Goal: Task Accomplishment & Management: Complete application form

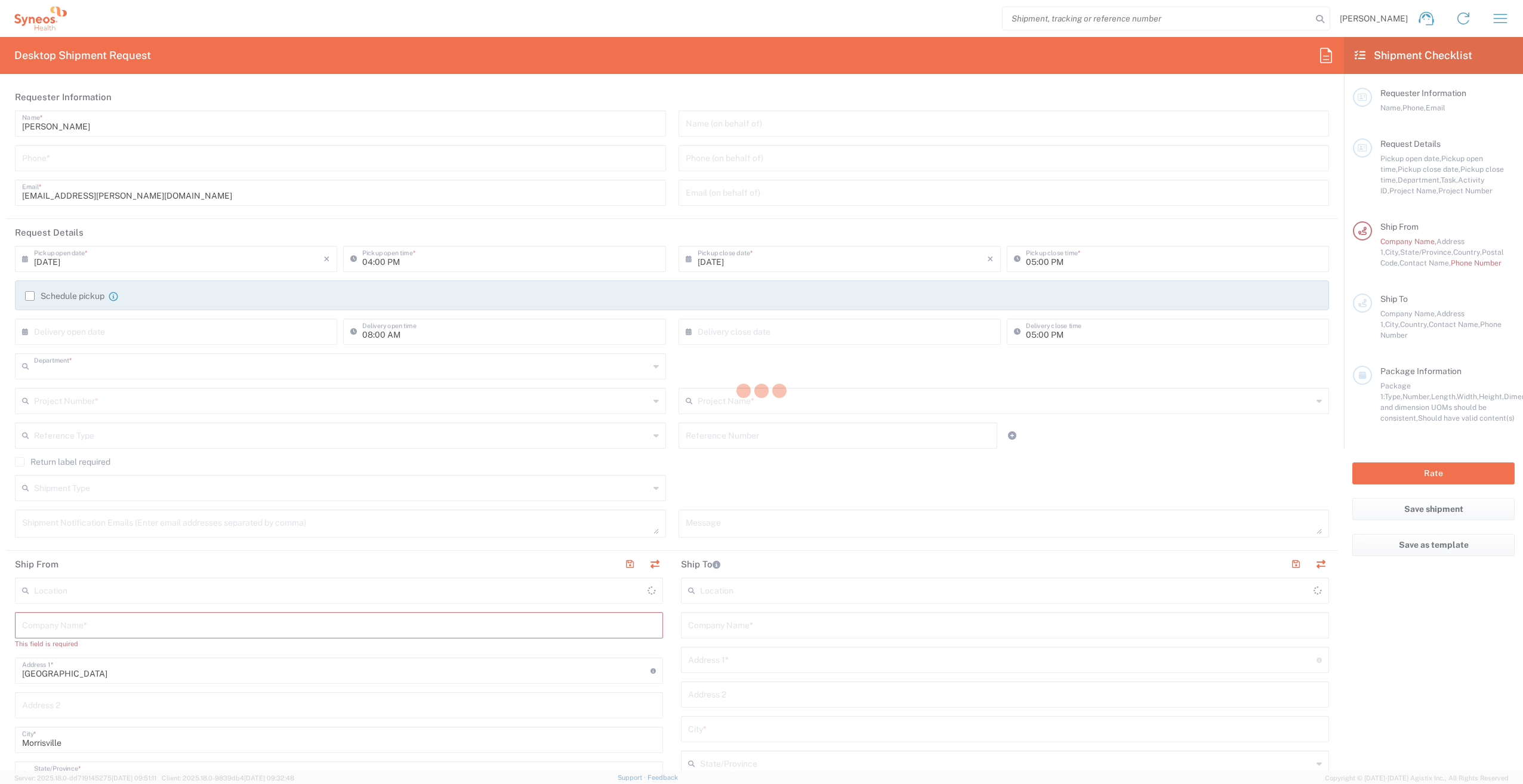
type input "3251"
type input "[US_STATE]"
type input "[GEOGRAPHIC_DATA]"
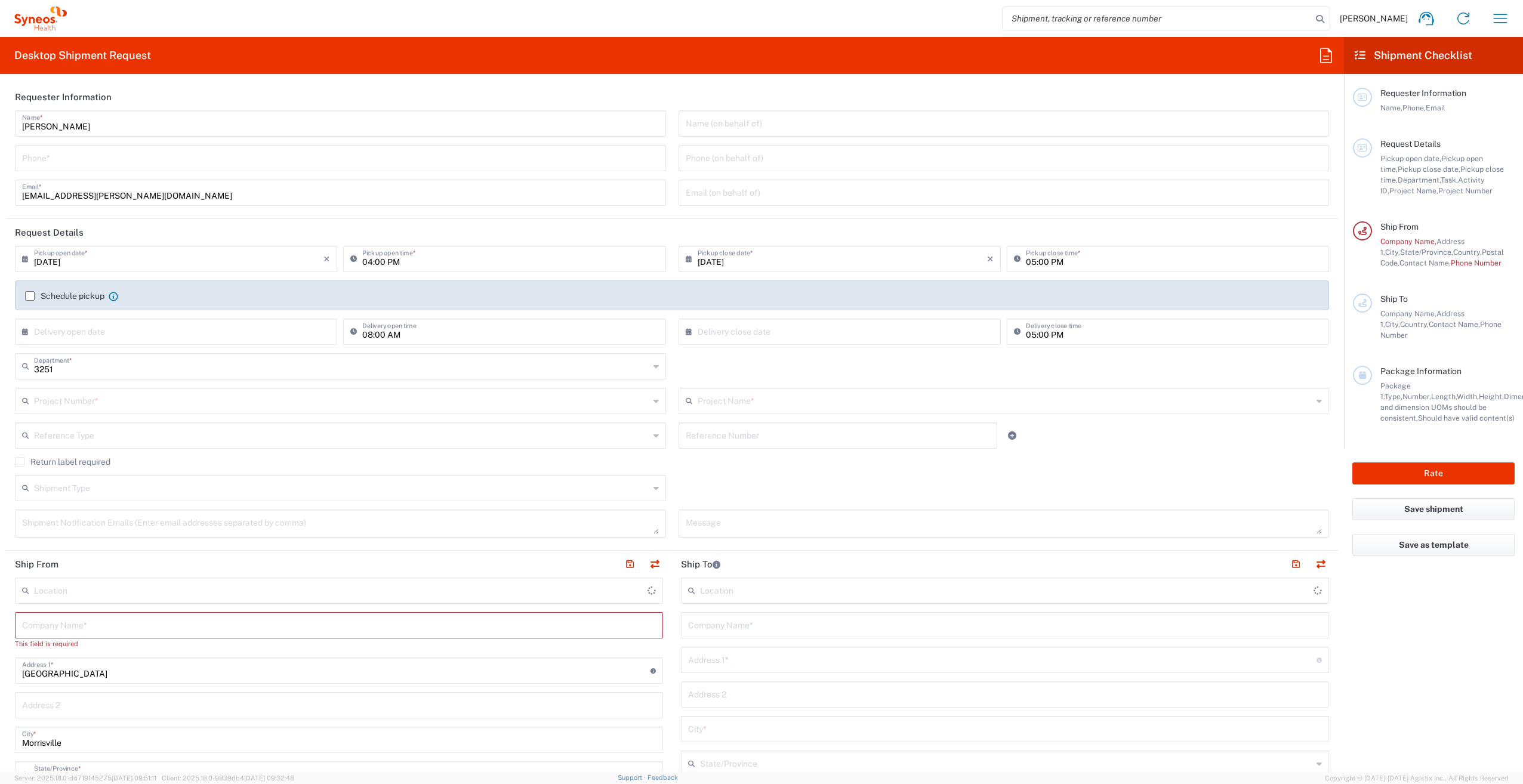
type input "Syneos Health, LLC-[GEOGRAPHIC_DATA] [GEOGRAPHIC_DATA] [GEOGRAPHIC_DATA]"
drag, startPoint x: 91, startPoint y: 124, endPoint x: 12, endPoint y: 126, distance: 79.0
click at [12, 126] on div "Kenzie Sherman Name * Phone * kenzie.sherman@syneoshealth.com Email *" at bounding box center [341, 162] width 664 height 104
type input "Syneos Associate"
click at [35, 156] on input "tel" at bounding box center [340, 157] width 637 height 21
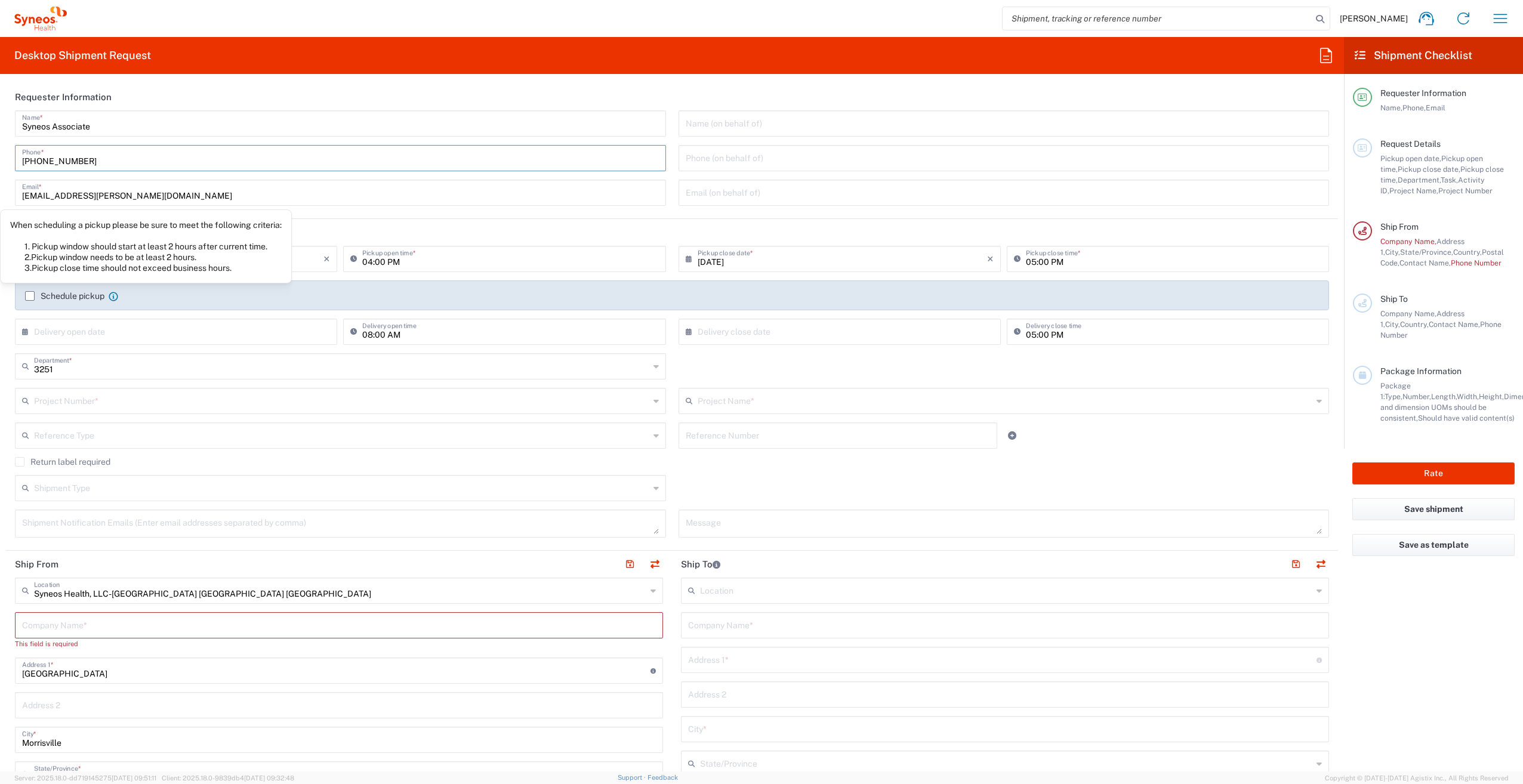
type input "800-681-7247"
click at [94, 327] on input "text" at bounding box center [179, 330] width 289 height 21
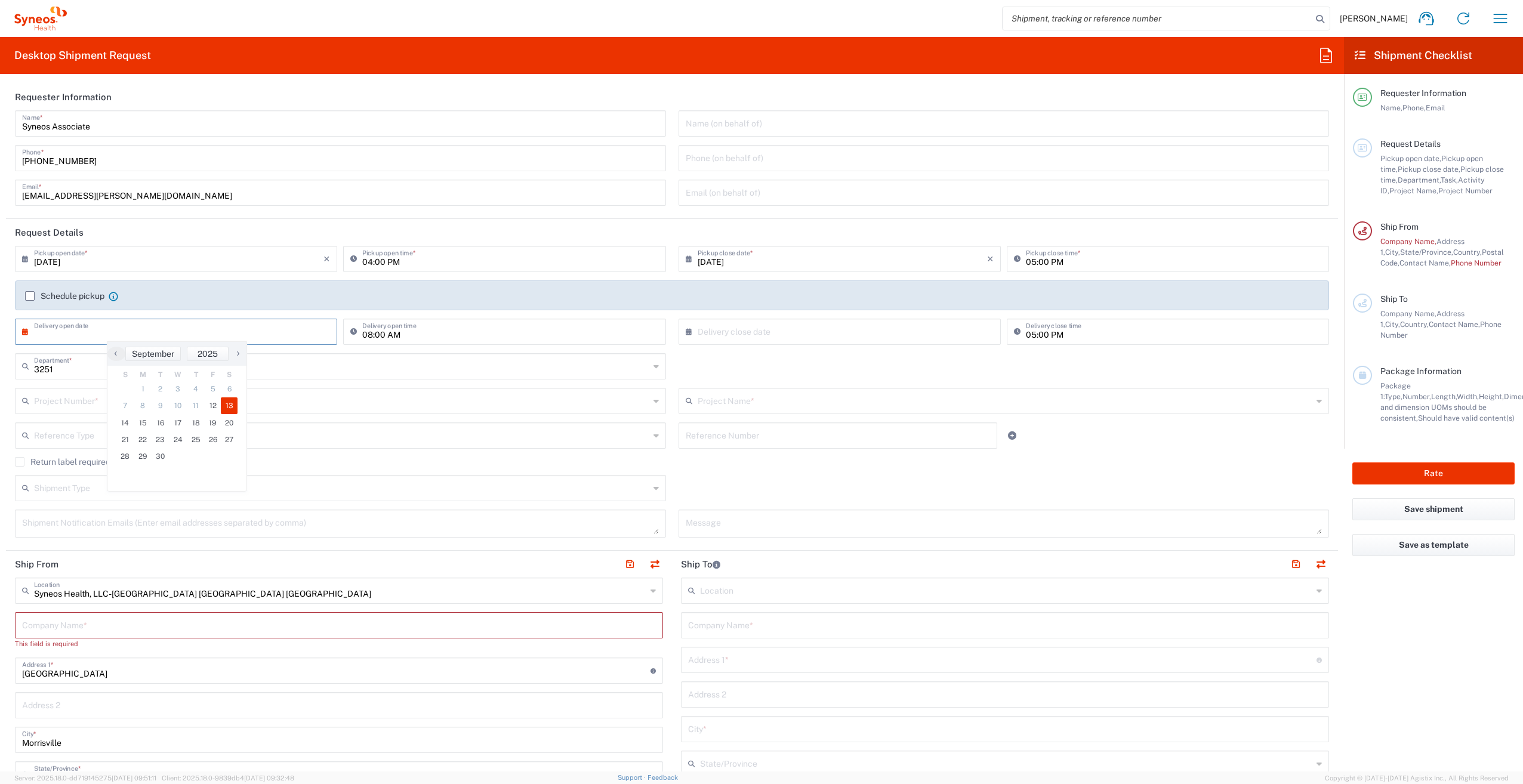
click at [232, 409] on span "13" at bounding box center [229, 405] width 16 height 16
type input "09/13/2025"
click at [740, 330] on input "text" at bounding box center [842, 330] width 289 height 21
click at [805, 421] on span "15" at bounding box center [802, 423] width 18 height 16
type input "09/15/2025"
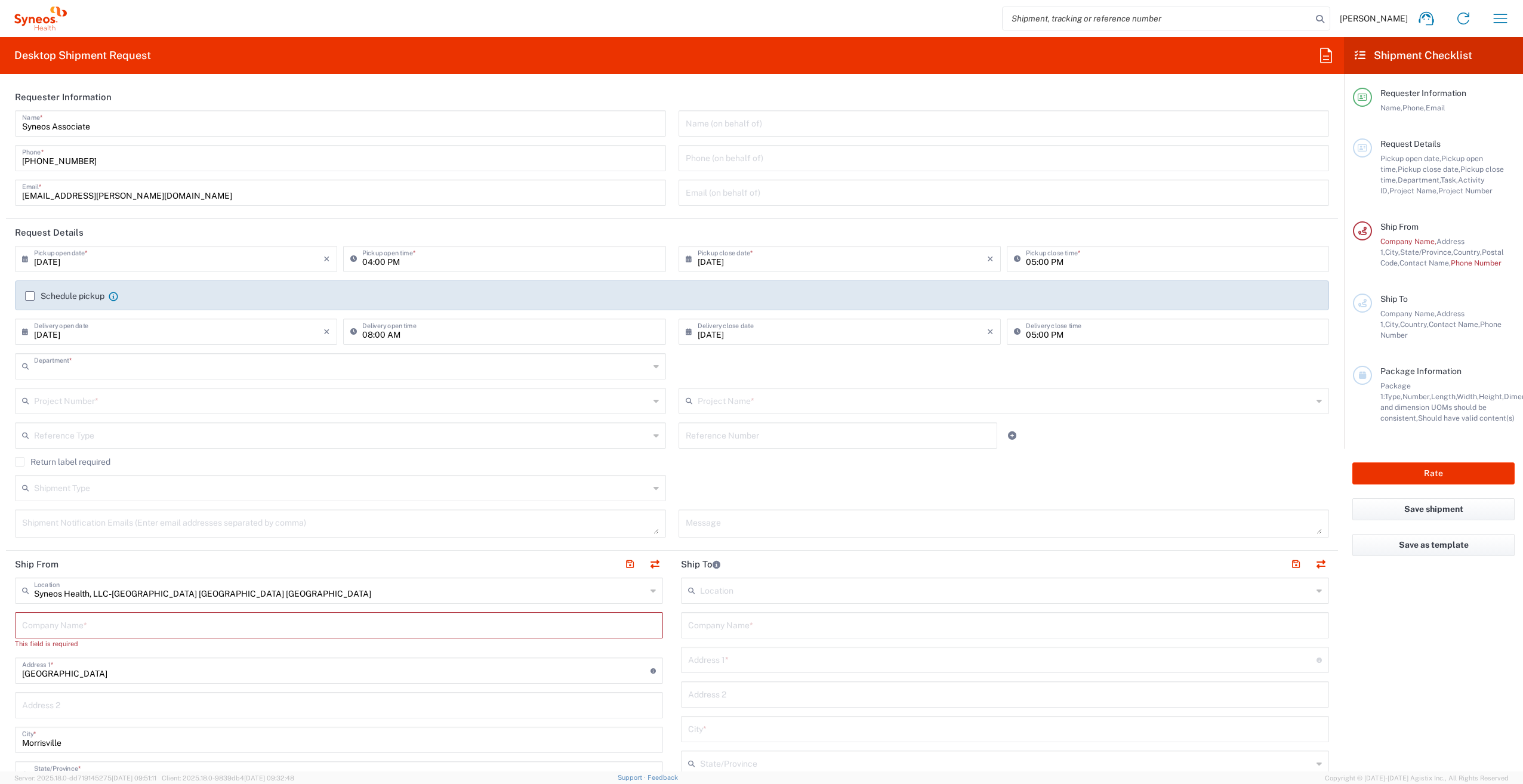
click at [76, 370] on input "text" at bounding box center [341, 365] width 615 height 21
type input "5000"
click at [73, 387] on span "5000" at bounding box center [338, 392] width 644 height 18
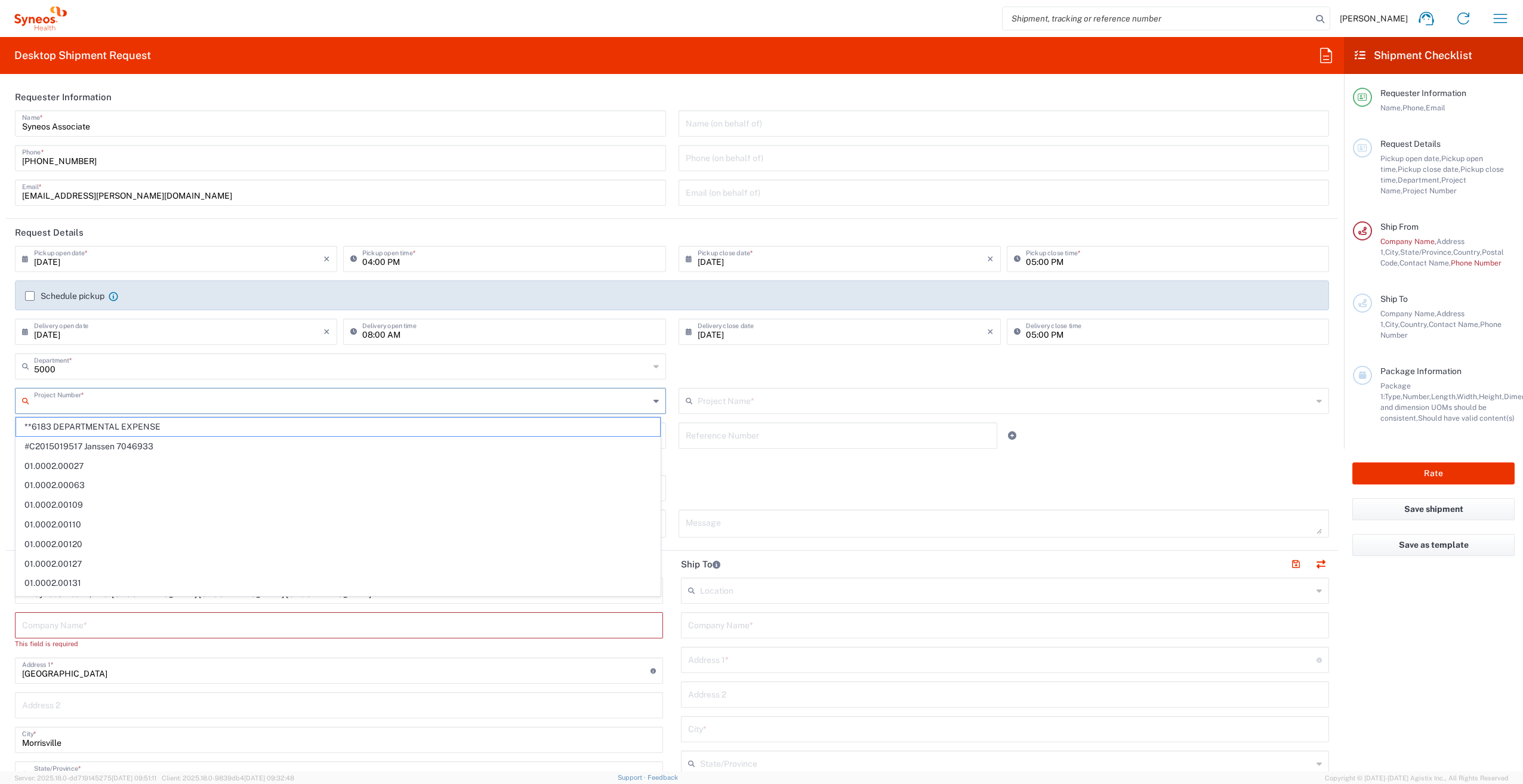
click at [67, 397] on input "text" at bounding box center [341, 400] width 615 height 21
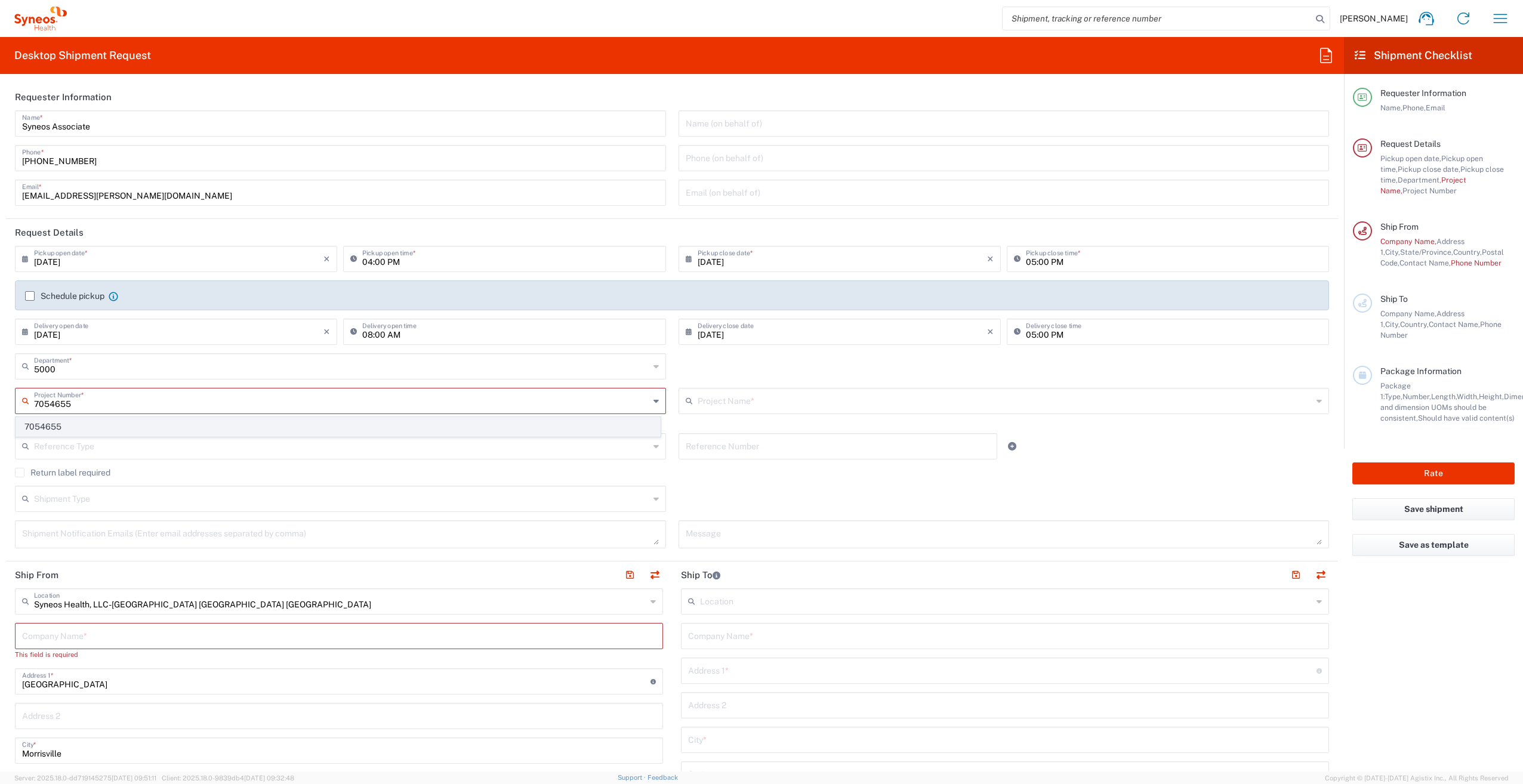
type input "7054655"
click at [64, 429] on span "7054655" at bounding box center [338, 426] width 644 height 18
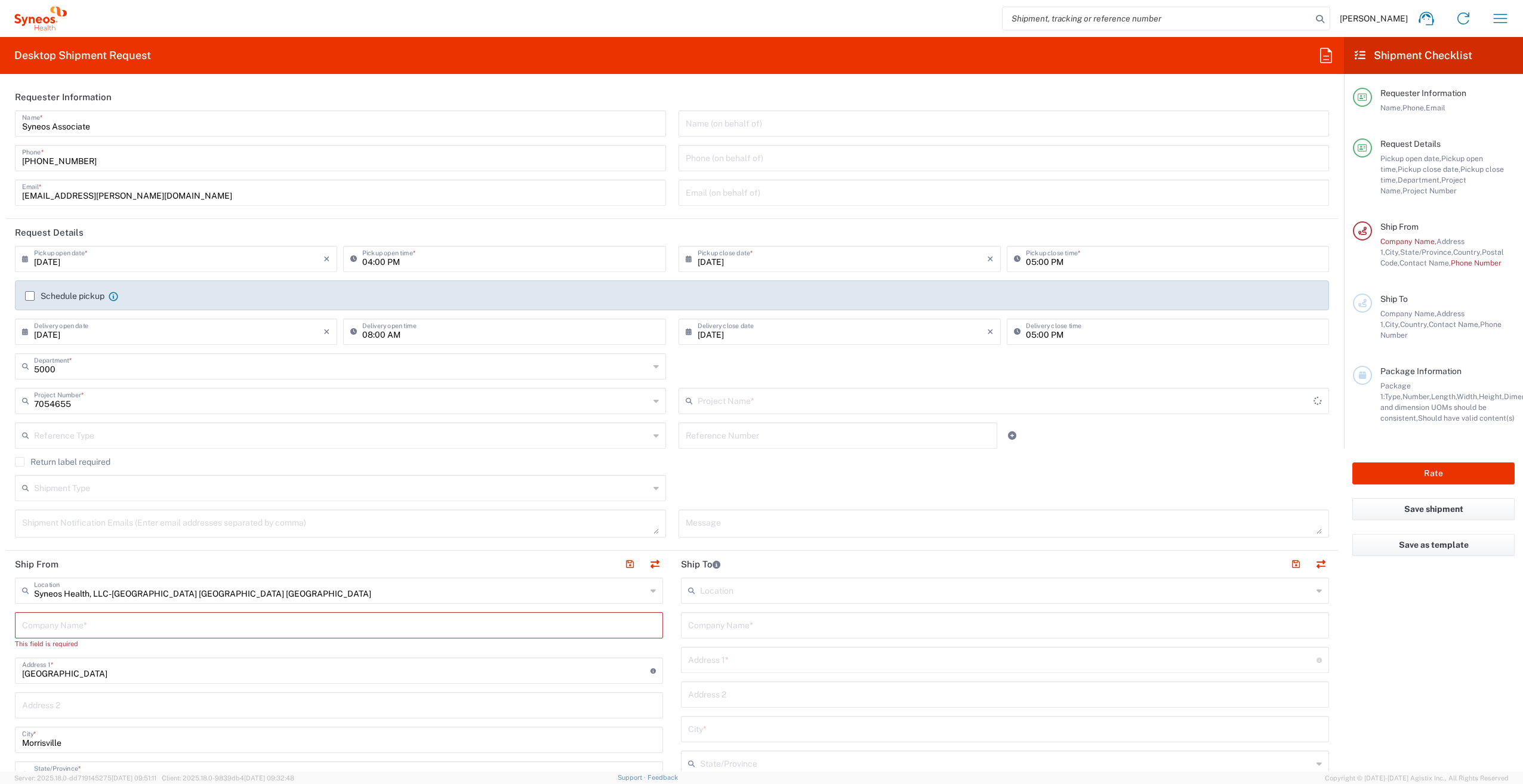
type input "Syneos 7054655"
click at [18, 461] on label "Return label required" at bounding box center [63, 462] width 96 height 10
click at [20, 462] on input "Return label required" at bounding box center [20, 462] width 0 height 0
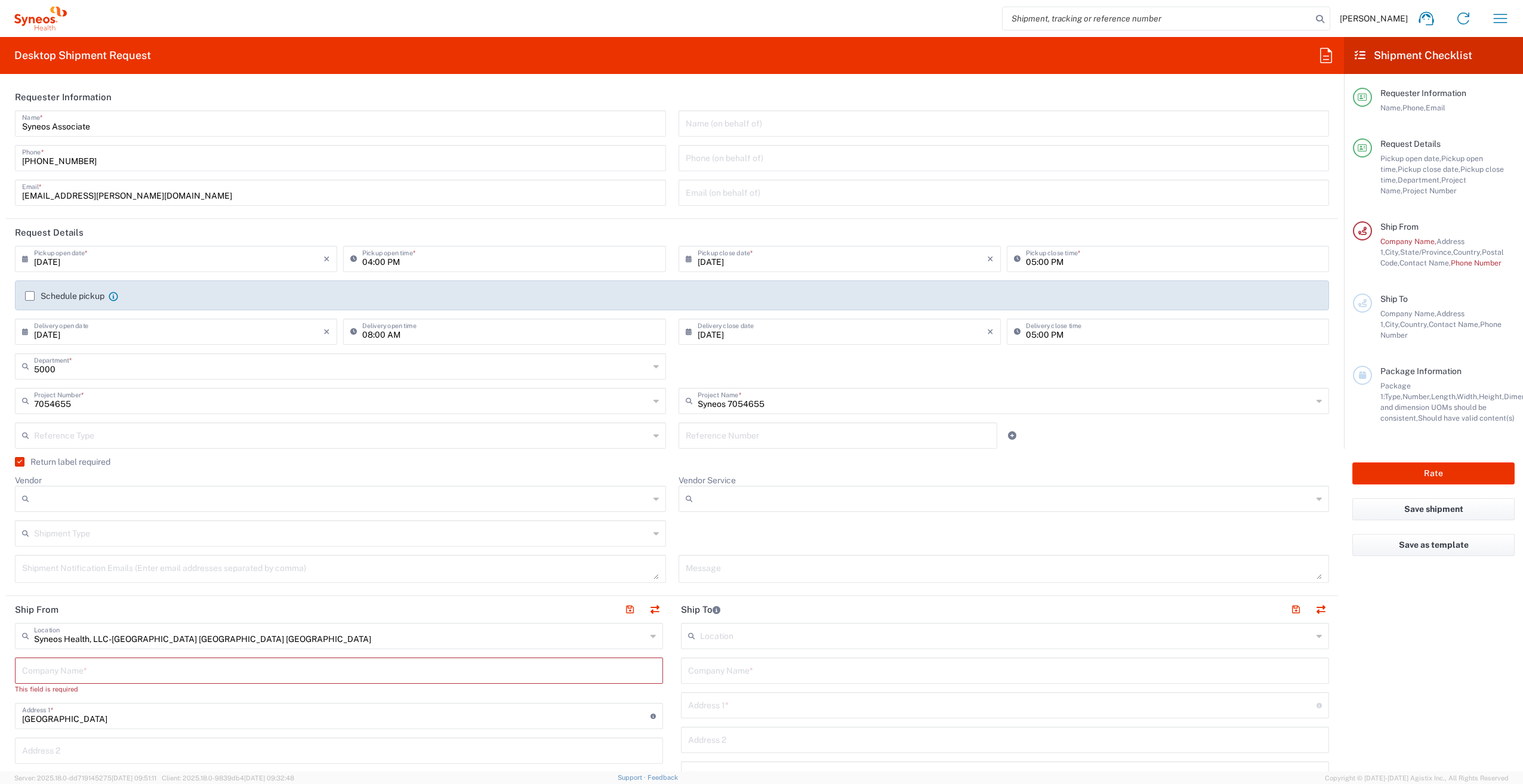
click at [66, 503] on input "Vendor" at bounding box center [341, 499] width 615 height 19
click at [68, 543] on span "FedEx Express" at bounding box center [338, 544] width 644 height 18
type input "FedEx Express"
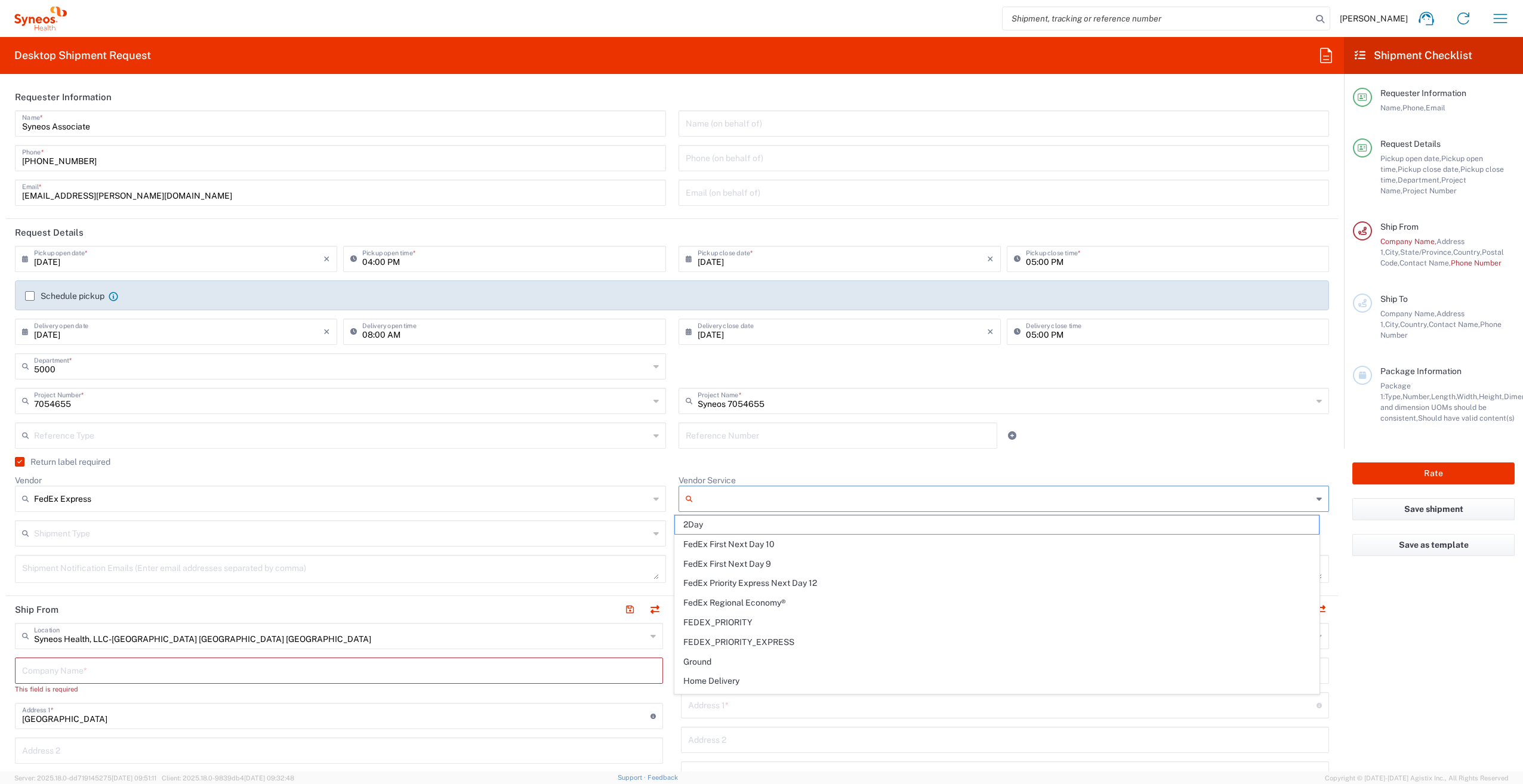
click at [740, 501] on input "Vendor Service" at bounding box center [1005, 499] width 615 height 19
click at [711, 531] on span "2Day" at bounding box center [997, 524] width 644 height 18
type input "2Day"
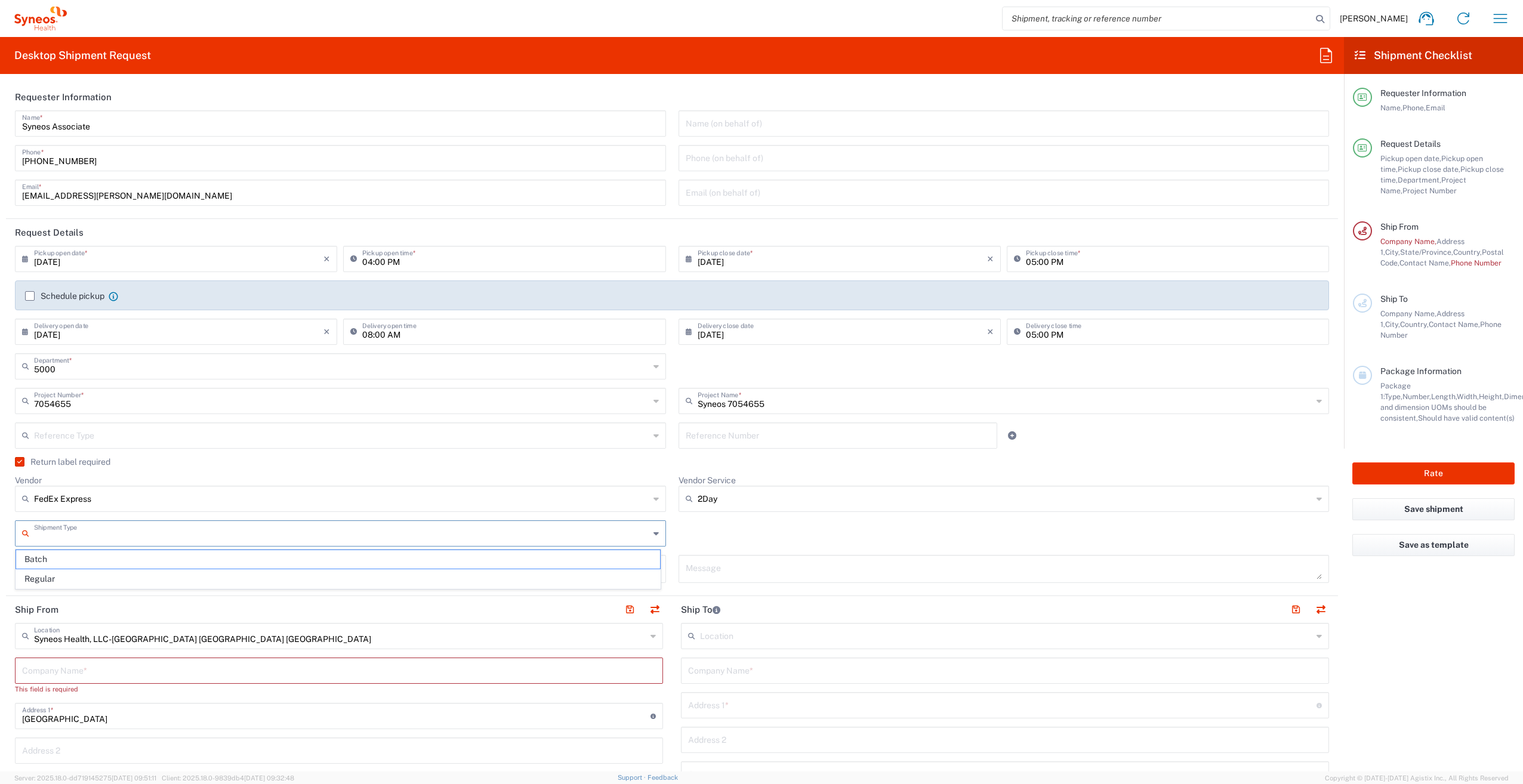
click at [131, 535] on input "text" at bounding box center [341, 532] width 615 height 21
click at [100, 576] on span "Regular" at bounding box center [338, 579] width 644 height 18
type input "Regular"
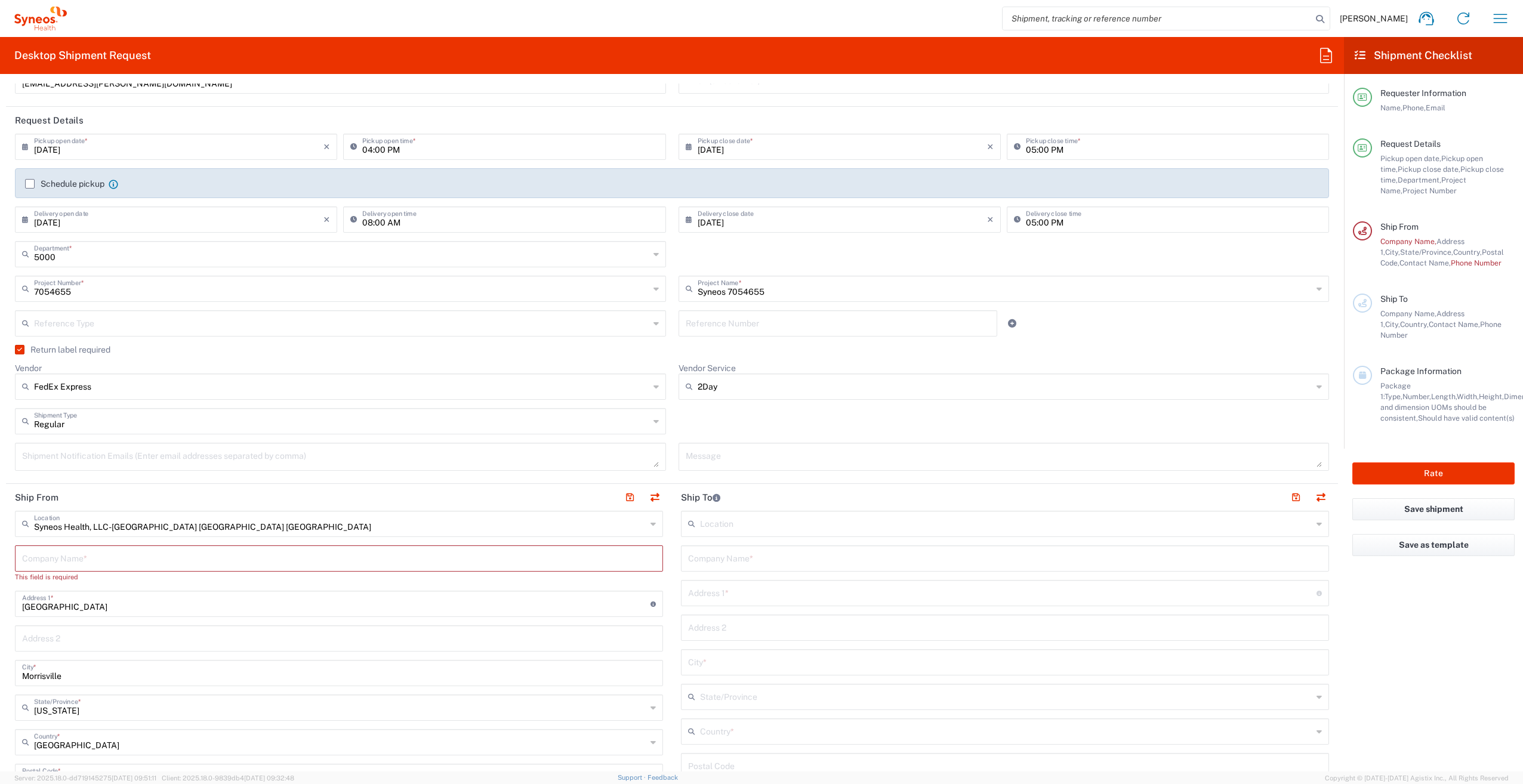
scroll to position [119, 0]
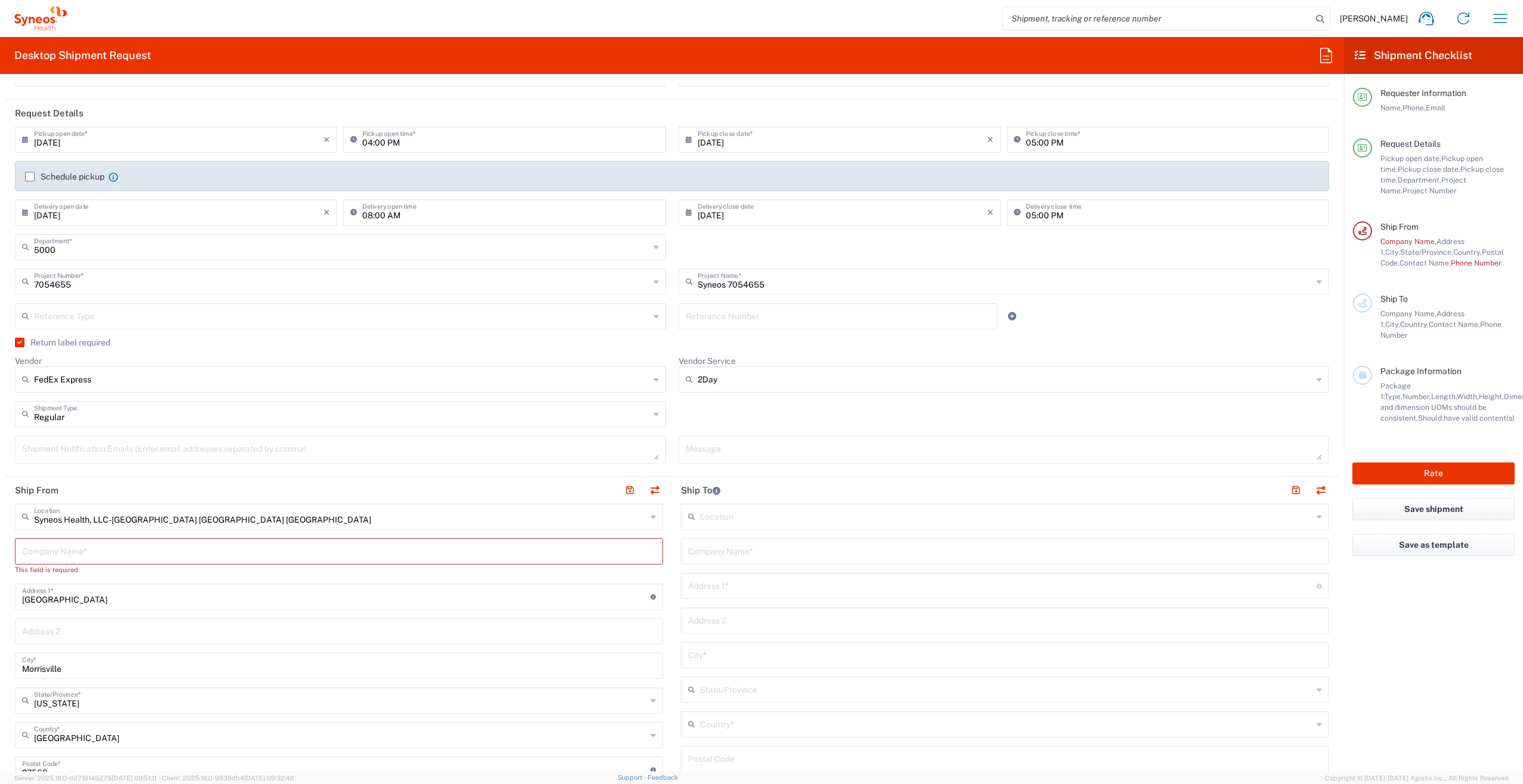
click at [124, 555] on input "text" at bounding box center [339, 550] width 634 height 21
type input "Syneos Associate"
drag, startPoint x: 95, startPoint y: 587, endPoint x: 5, endPoint y: 590, distance: 90.0
click at [5, 590] on form "Requester Information Syneos Associate Name * 800-681-7247 Phone * kenzie.sherm…" at bounding box center [672, 427] width 1344 height 688
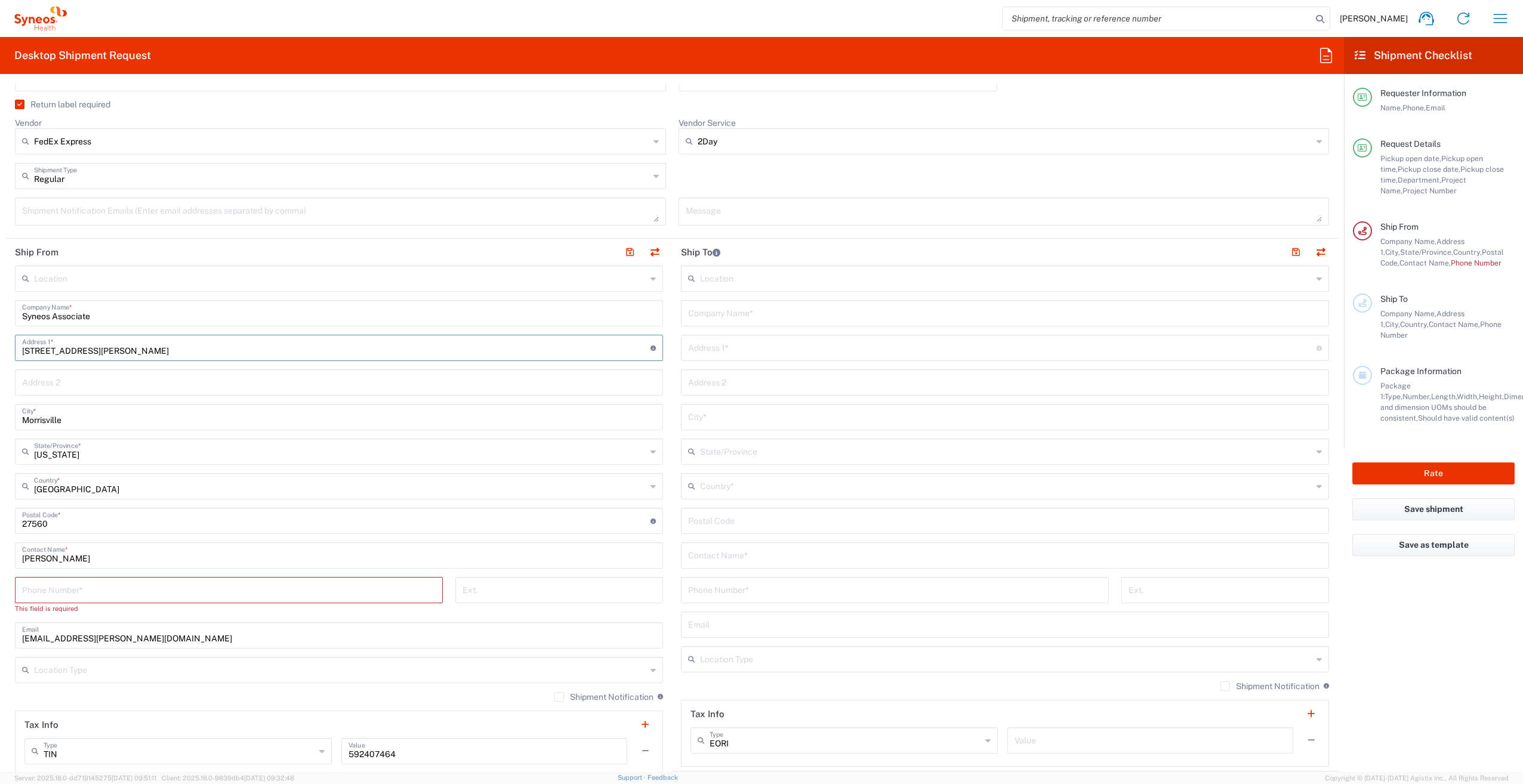
scroll to position [358, 0]
type input "102 Milam Court"
drag, startPoint x: 68, startPoint y: 419, endPoint x: 1, endPoint y: 414, distance: 67.2
click at [1, 414] on form "Requester Information Syneos Associate Name * 800-681-7247 Phone * kenzie.sherm…" at bounding box center [672, 427] width 1344 height 688
type input "Burgaw"
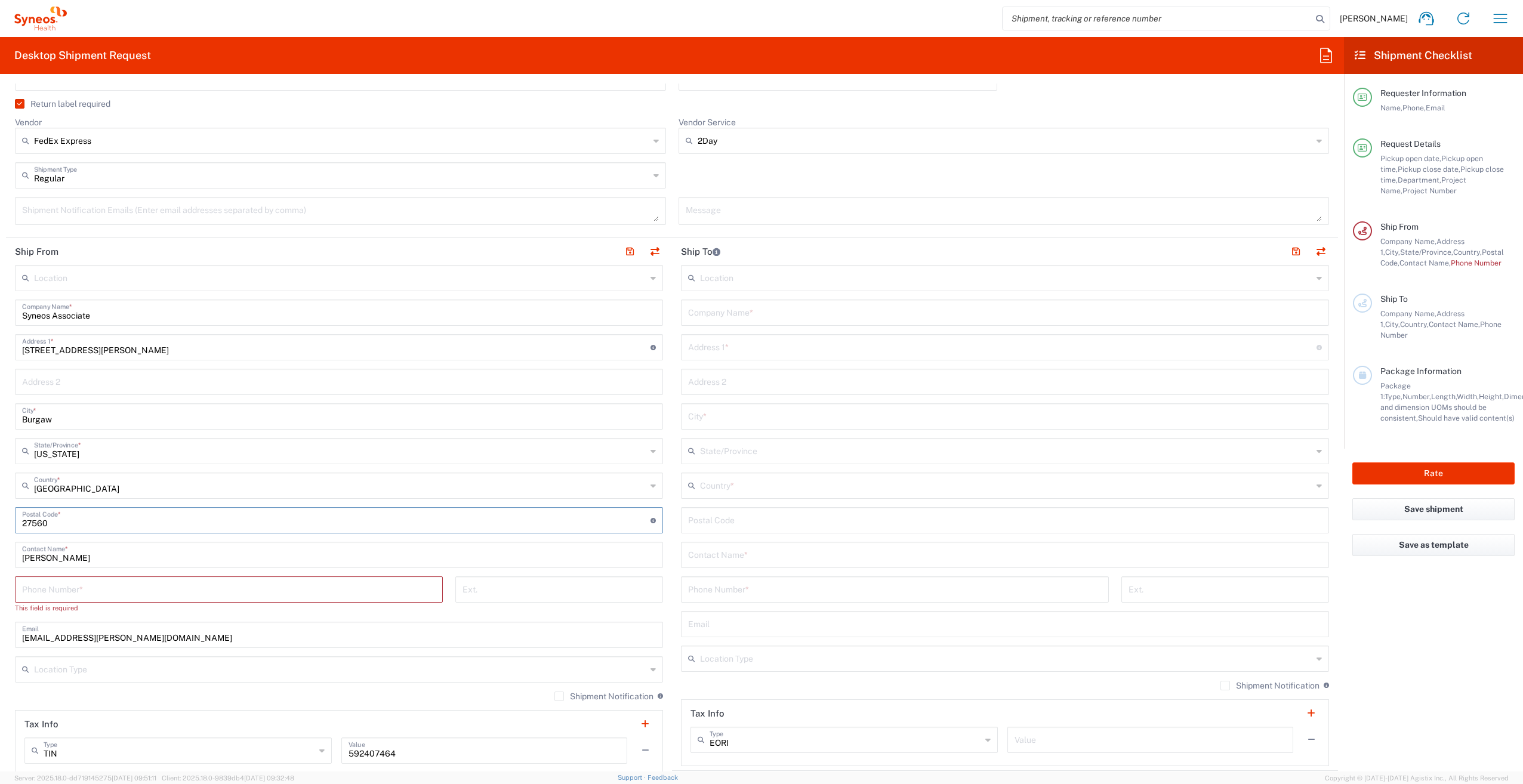
drag, startPoint x: 50, startPoint y: 527, endPoint x: 2, endPoint y: 524, distance: 48.1
click at [2, 524] on form "Requester Information Syneos Associate Name * 800-681-7247 Phone * kenzie.sherm…" at bounding box center [672, 427] width 1344 height 688
type input "28425"
click at [31, 556] on input "Kenzie Sherman" at bounding box center [339, 553] width 634 height 21
drag, startPoint x: 24, startPoint y: 560, endPoint x: 4, endPoint y: 560, distance: 20.0
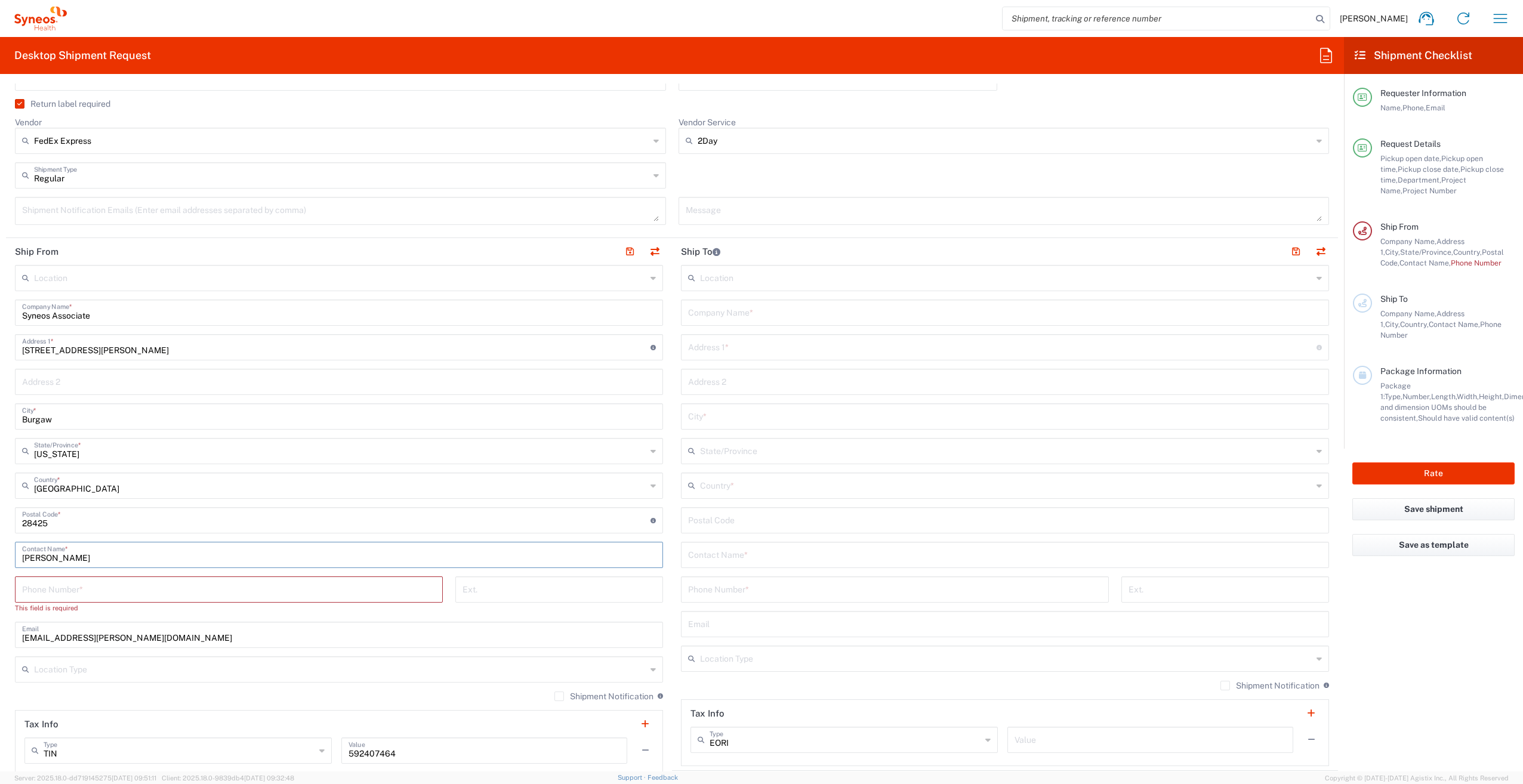
click at [4, 560] on form "Requester Information Syneos Associate Name * 800-681-7247 Phone * kenzie.sherm…" at bounding box center [672, 427] width 1344 height 688
type input "Syneos Associate"
click at [36, 587] on input "tel" at bounding box center [229, 588] width 414 height 21
type input "800-681-7247"
click at [715, 349] on input "text" at bounding box center [1002, 346] width 629 height 21
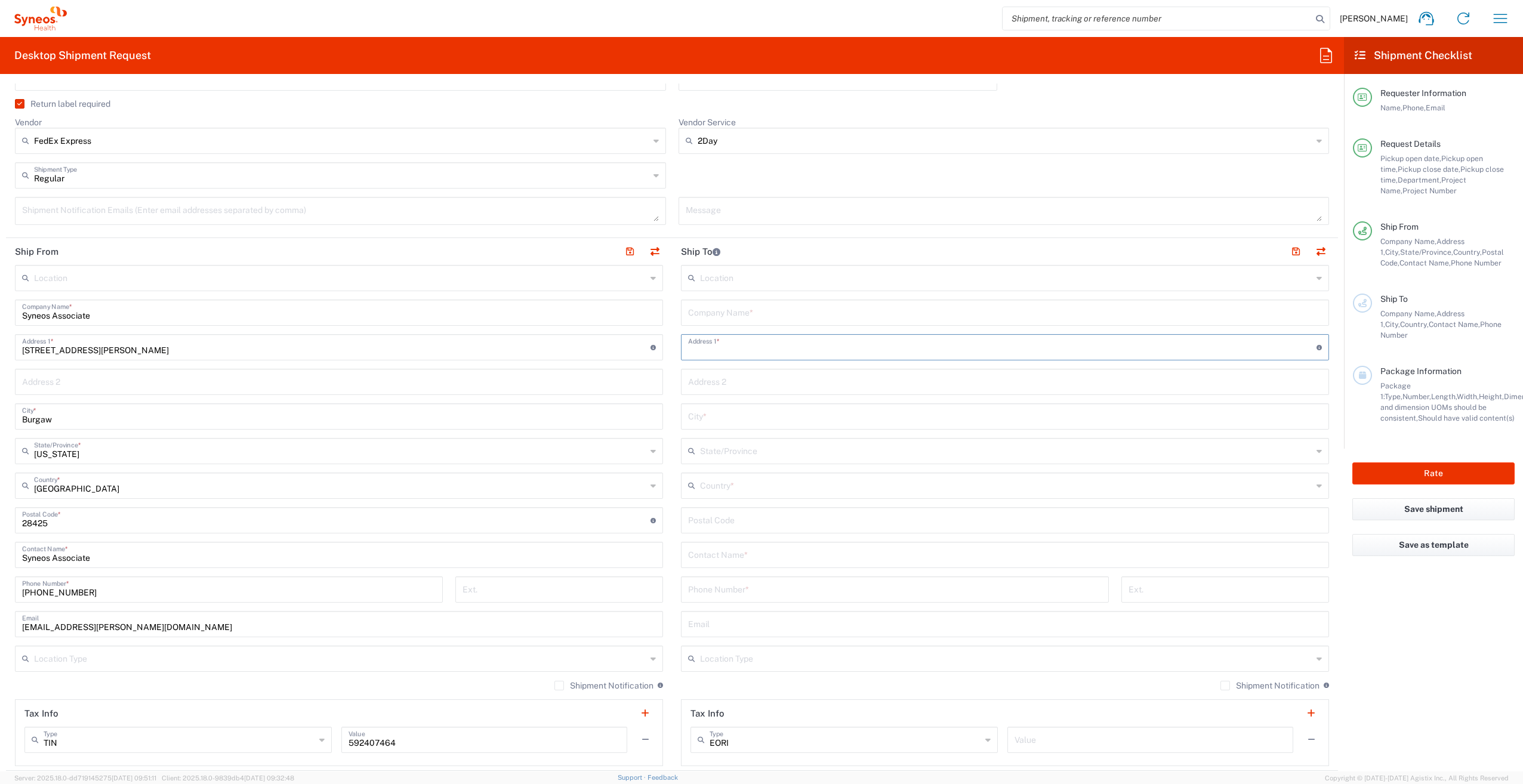
paste input "1007 north sixth street Albemarle NC 28001"
type input "1007 north sixth street Albemarle NC 28001"
click at [725, 310] on input "text" at bounding box center [1005, 312] width 634 height 21
paste input "Kacie Stancil"
type input "Kacie Stancil"
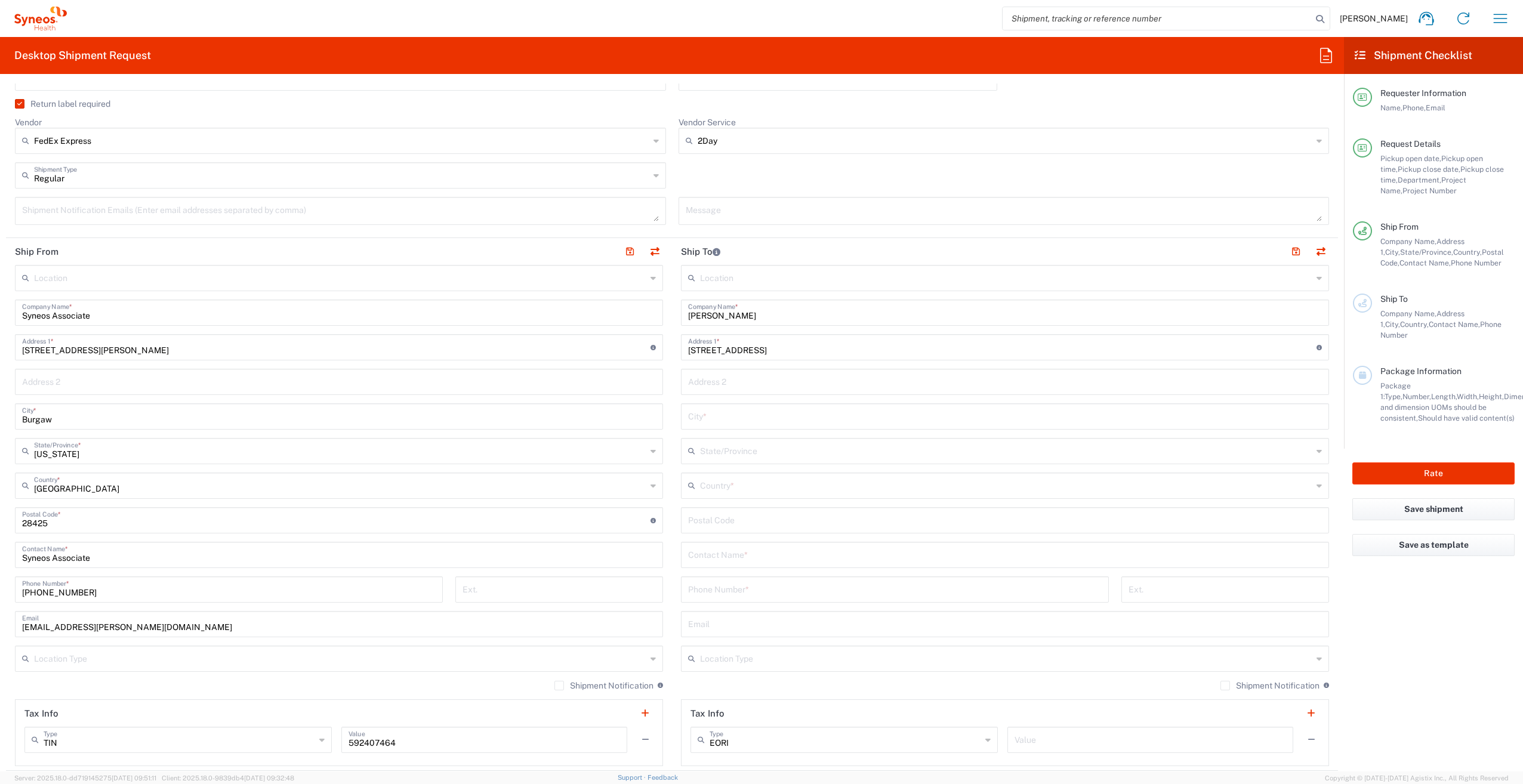
click at [723, 593] on input "tel" at bounding box center [895, 588] width 414 height 21
paste input "7049828410"
type input "7049828410"
drag, startPoint x: 714, startPoint y: 314, endPoint x: 667, endPoint y: 314, distance: 47.0
click at [672, 314] on main "Location Addison Whitney LLC-Morrisvile NC US Barcelona-Syneos Health BioSector…" at bounding box center [1005, 515] width 666 height 501
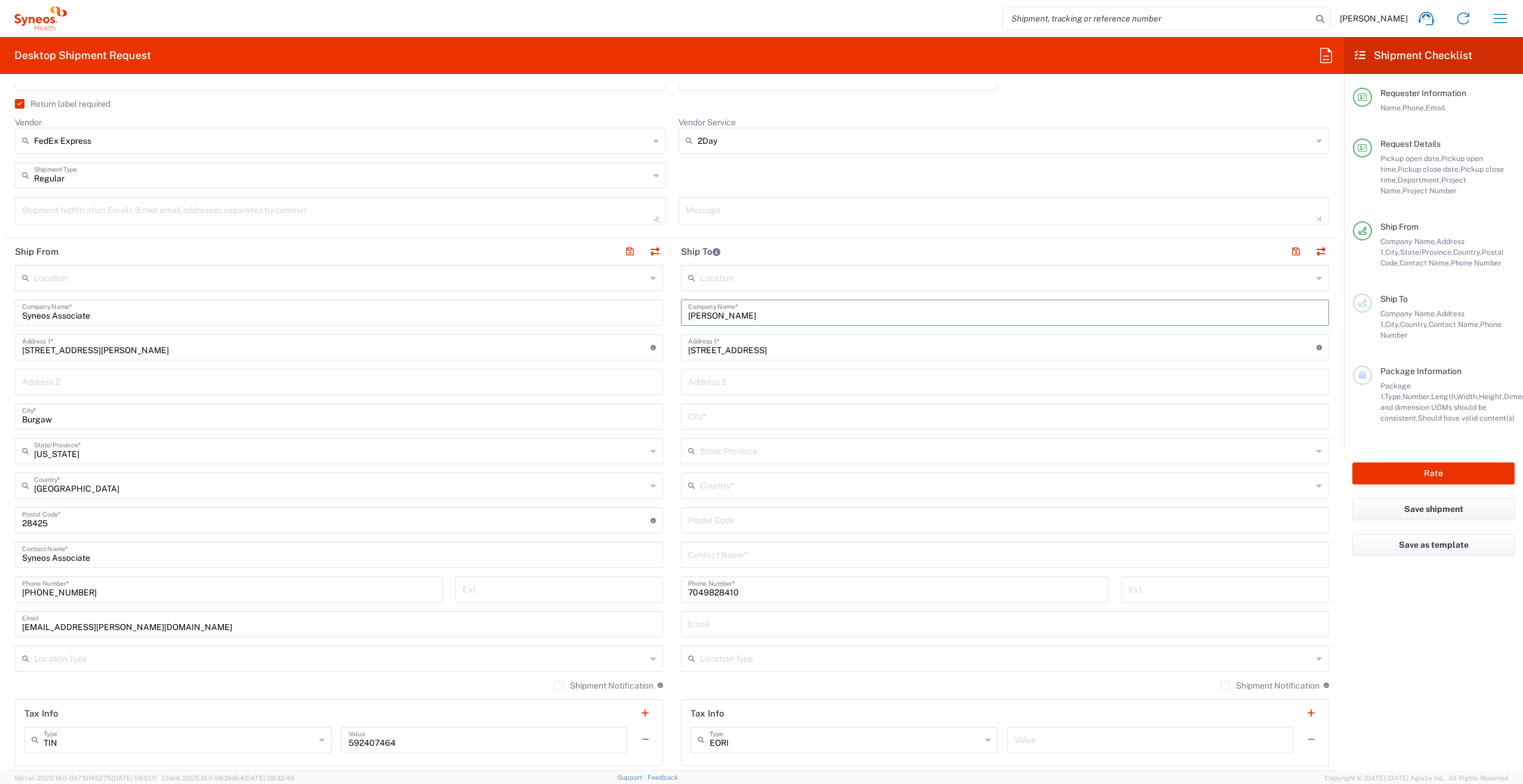
click at [734, 558] on input "text" at bounding box center [1005, 553] width 634 height 21
paste input "Kacie Stancil"
type input "Kacie Stancil"
drag, startPoint x: 862, startPoint y: 349, endPoint x: 828, endPoint y: 351, distance: 34.1
click at [828, 351] on input "1007 north sixth street Albemarle NC 28001" at bounding box center [1002, 346] width 629 height 21
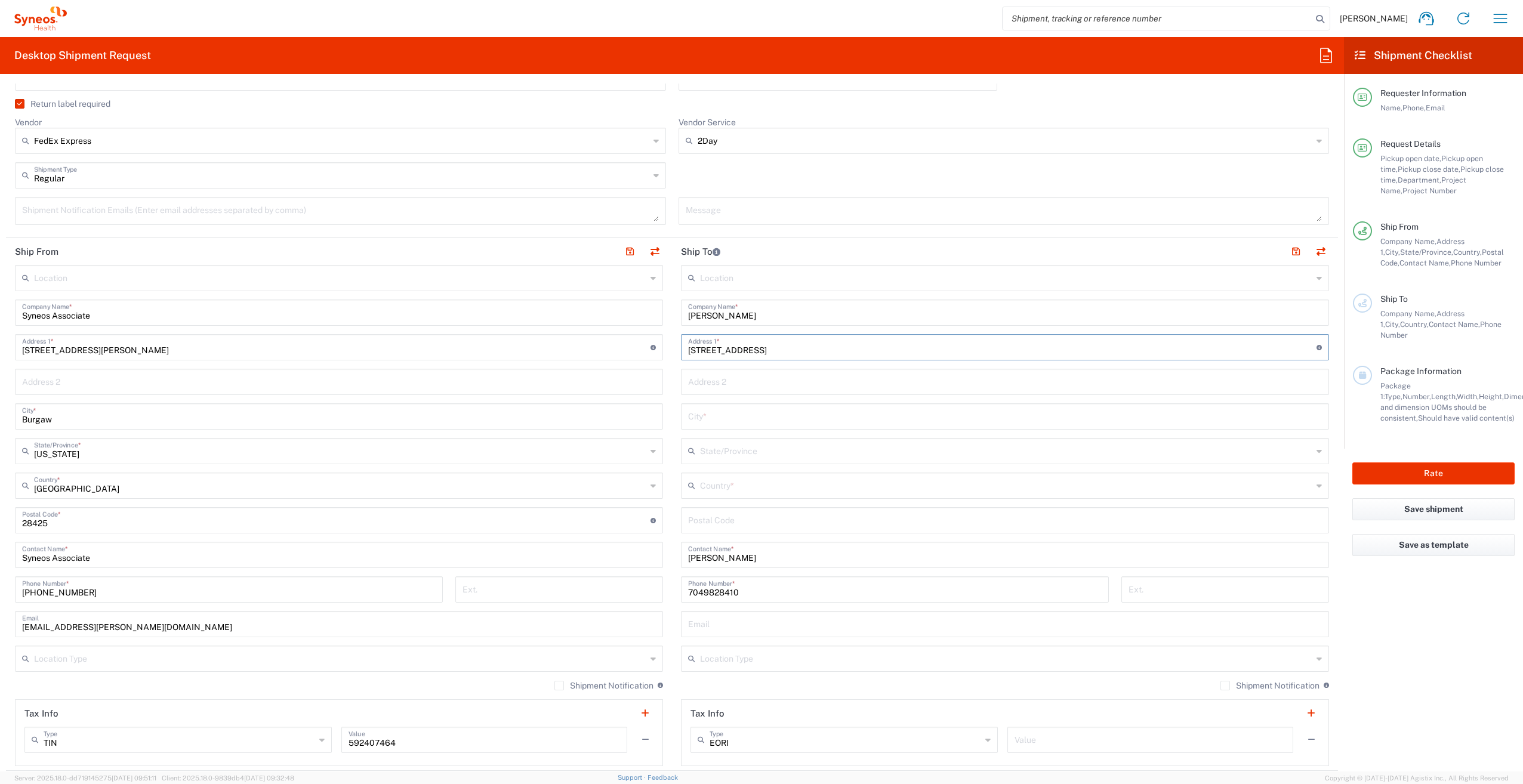
type input "1007 north sixth street Albemarle NC"
type input "28001"
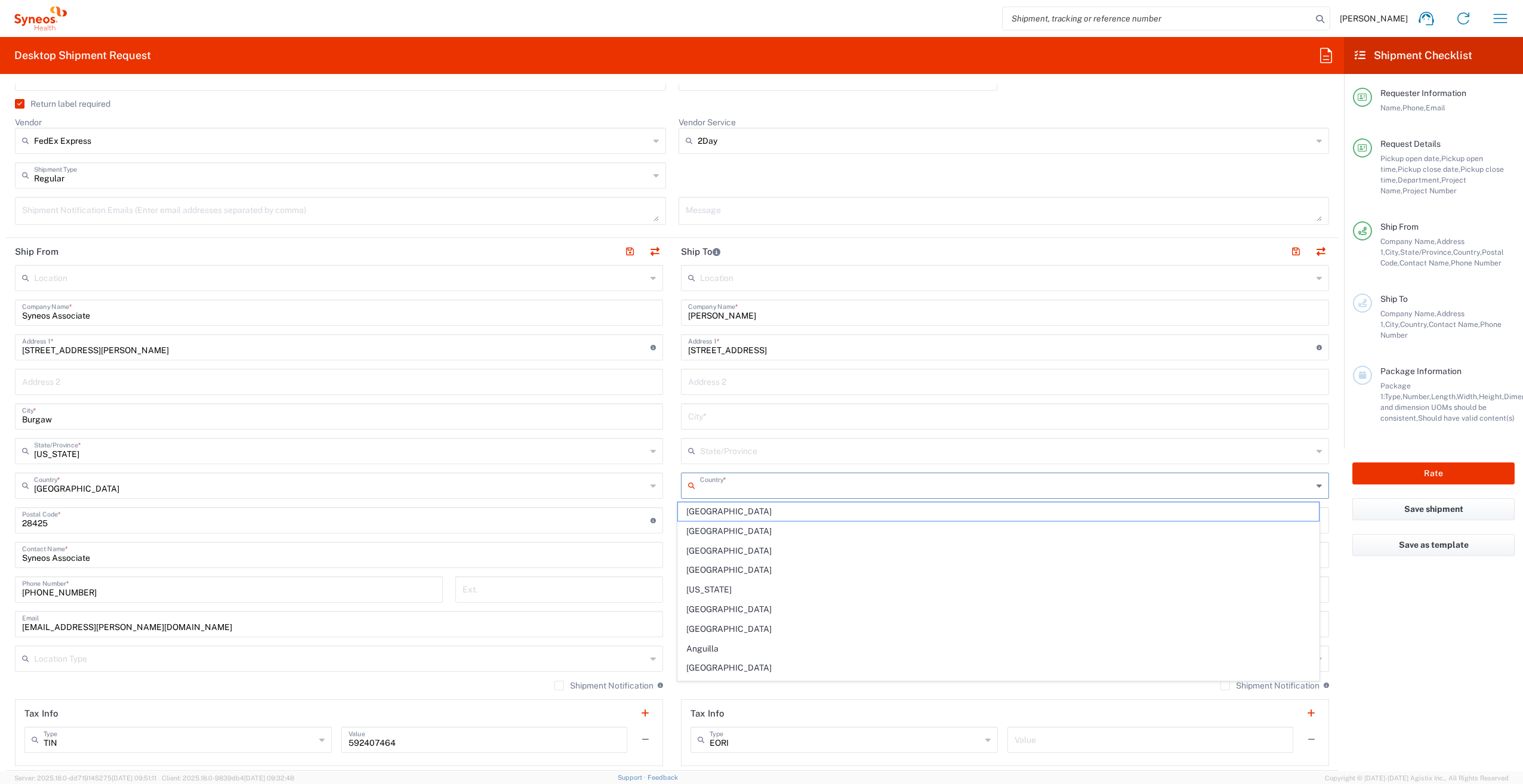
click at [753, 487] on input "text" at bounding box center [1006, 484] width 612 height 21
click at [700, 545] on span "United States" at bounding box center [999, 551] width 642 height 18
type input "United States"
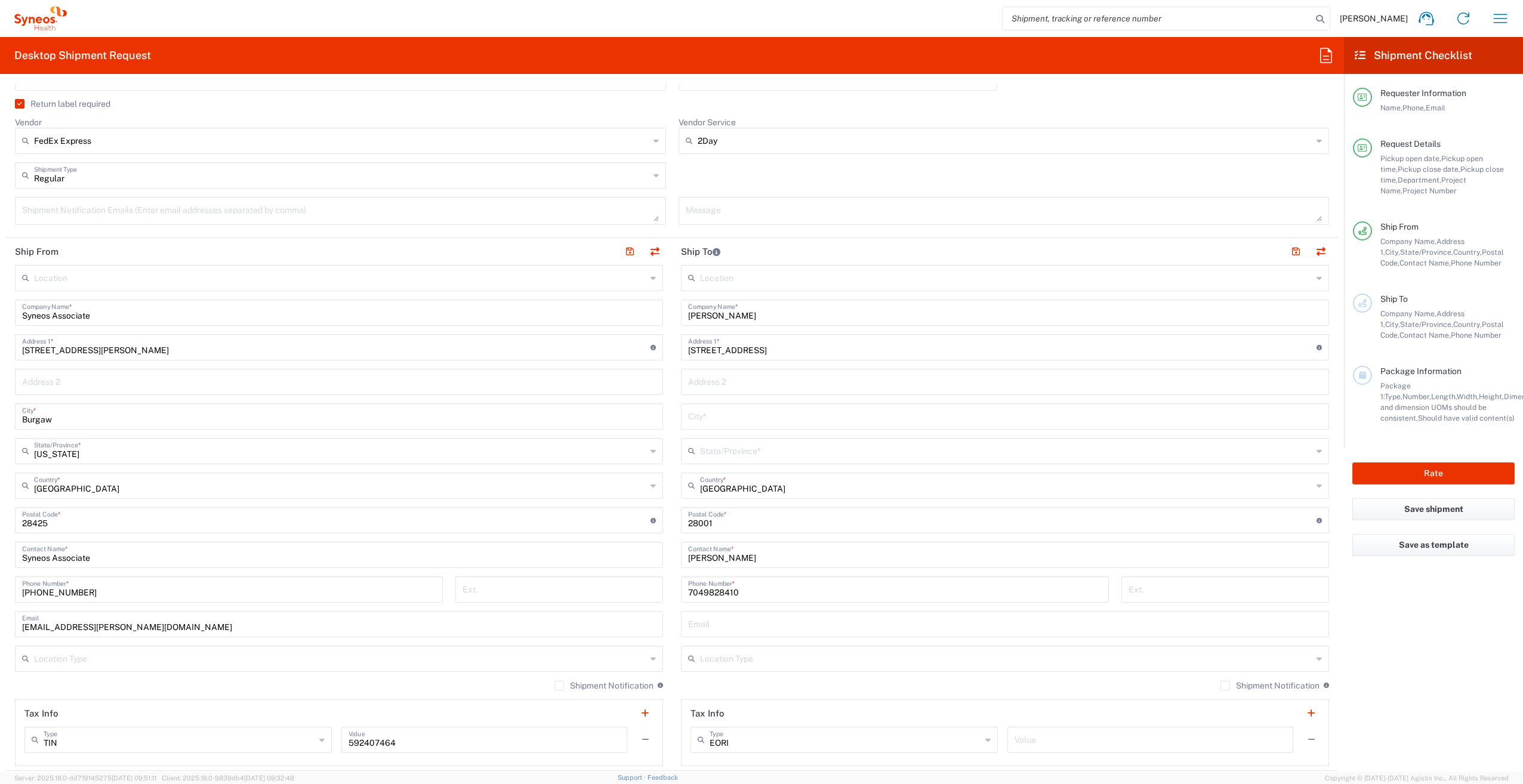
click at [725, 455] on input "text" at bounding box center [1006, 450] width 612 height 21
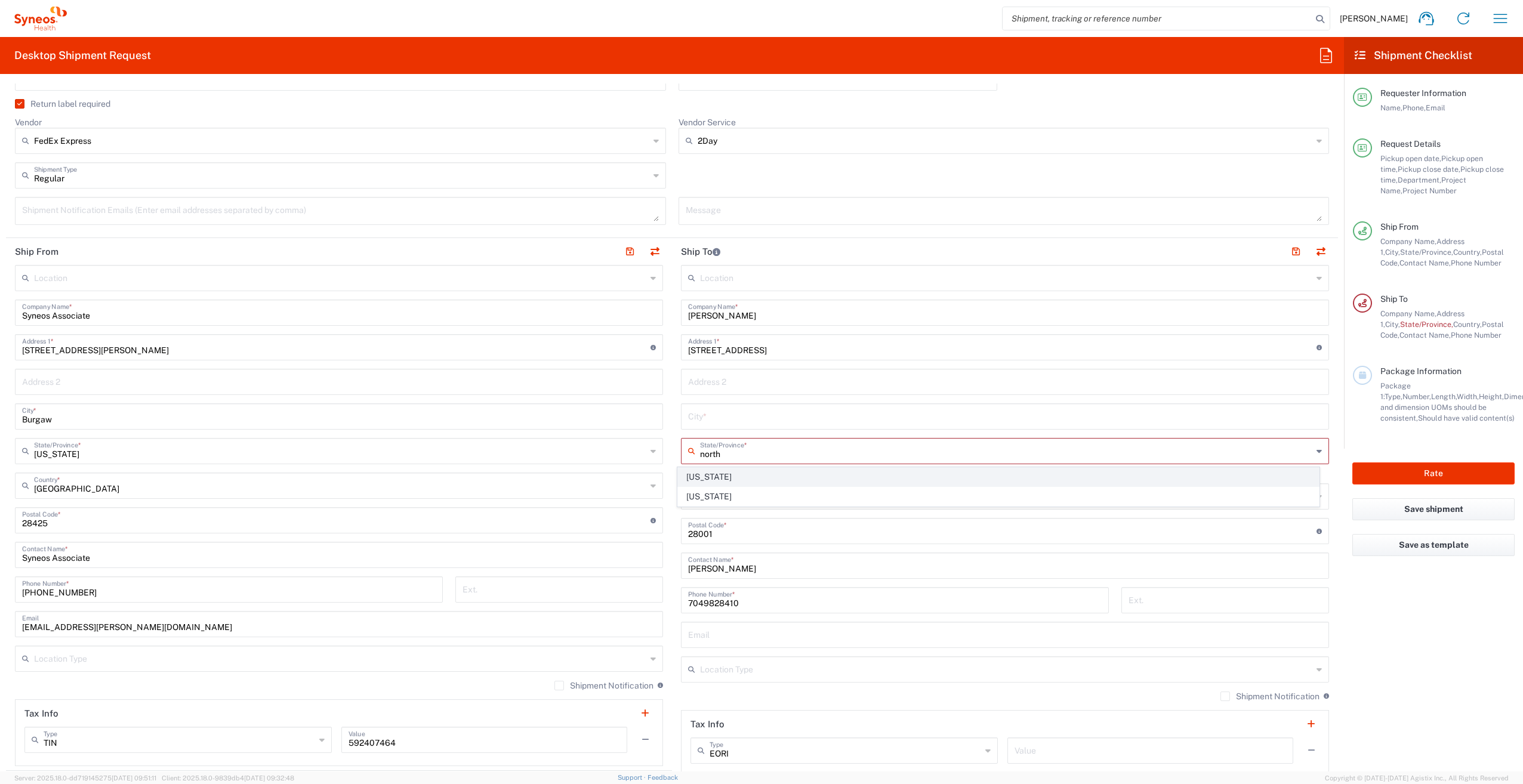
click at [733, 476] on span "North Carolina" at bounding box center [999, 476] width 642 height 18
type input "North Carolina"
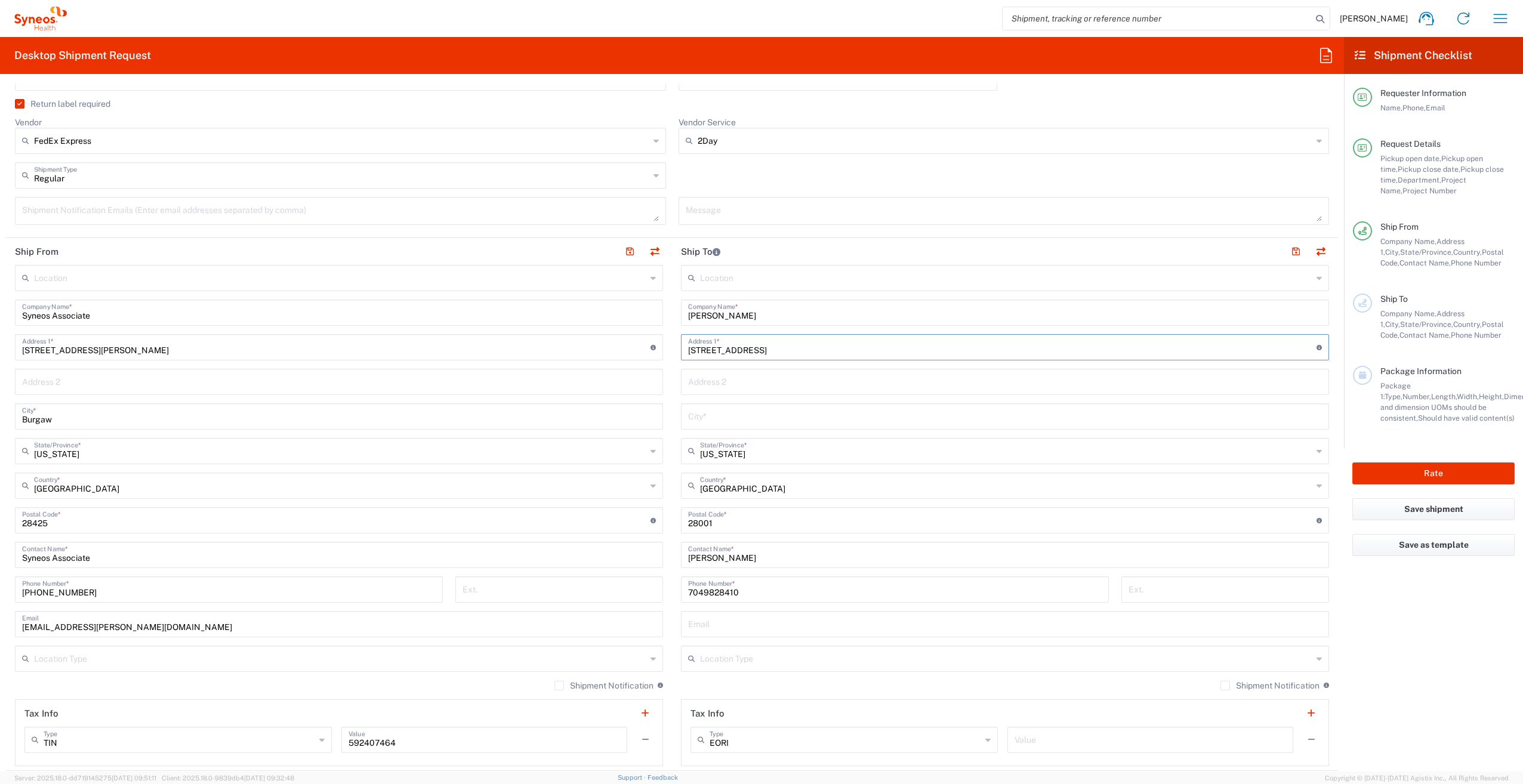
click at [834, 352] on input "1007 north sixth street Albemarle NC" at bounding box center [1002, 346] width 629 height 21
drag, startPoint x: 820, startPoint y: 349, endPoint x: 773, endPoint y: 349, distance: 47.0
click at [773, 349] on input "1007 north sixth street Albemarle" at bounding box center [1002, 346] width 629 height 21
type input "1007 north sixth street"
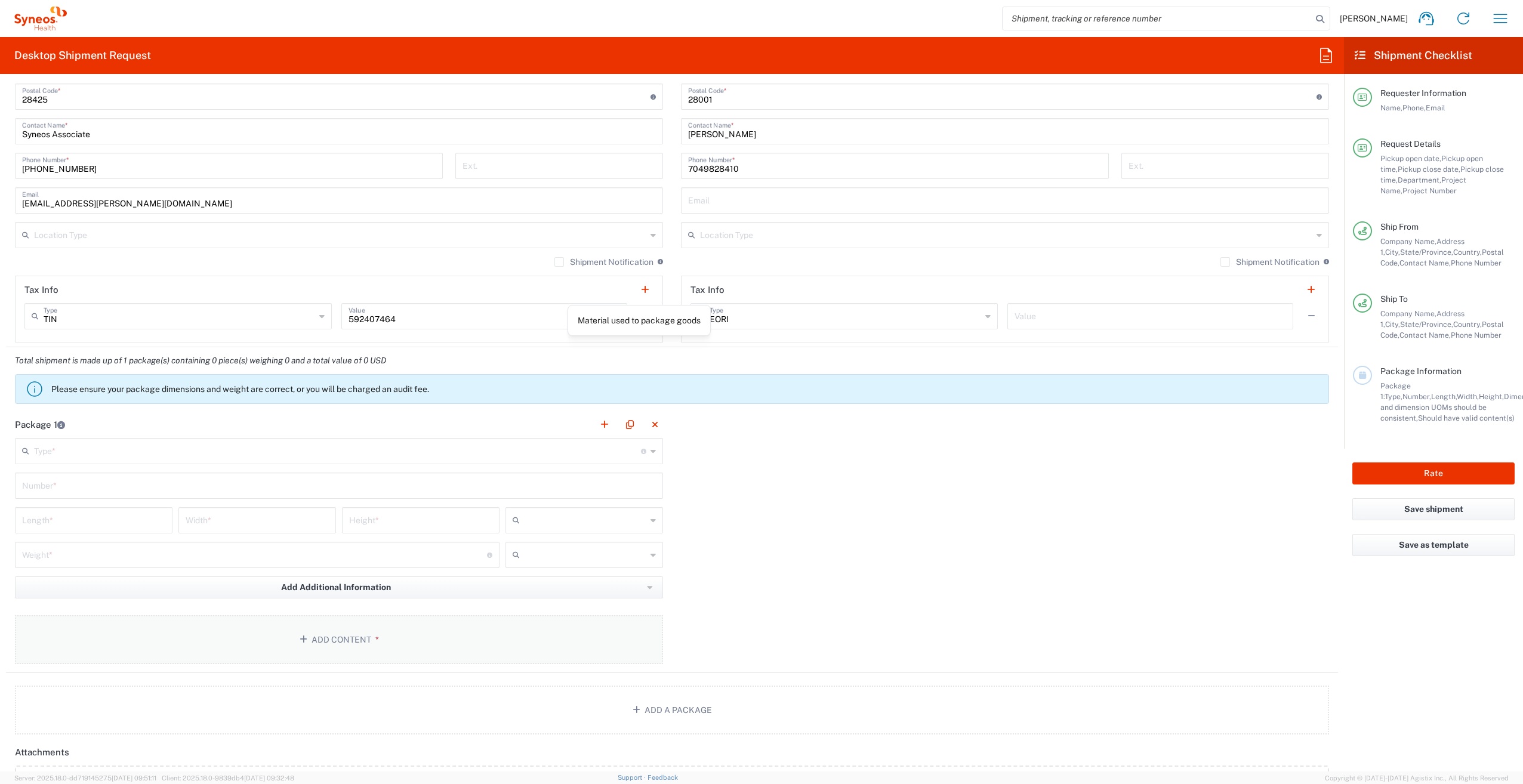
scroll to position [895, 0]
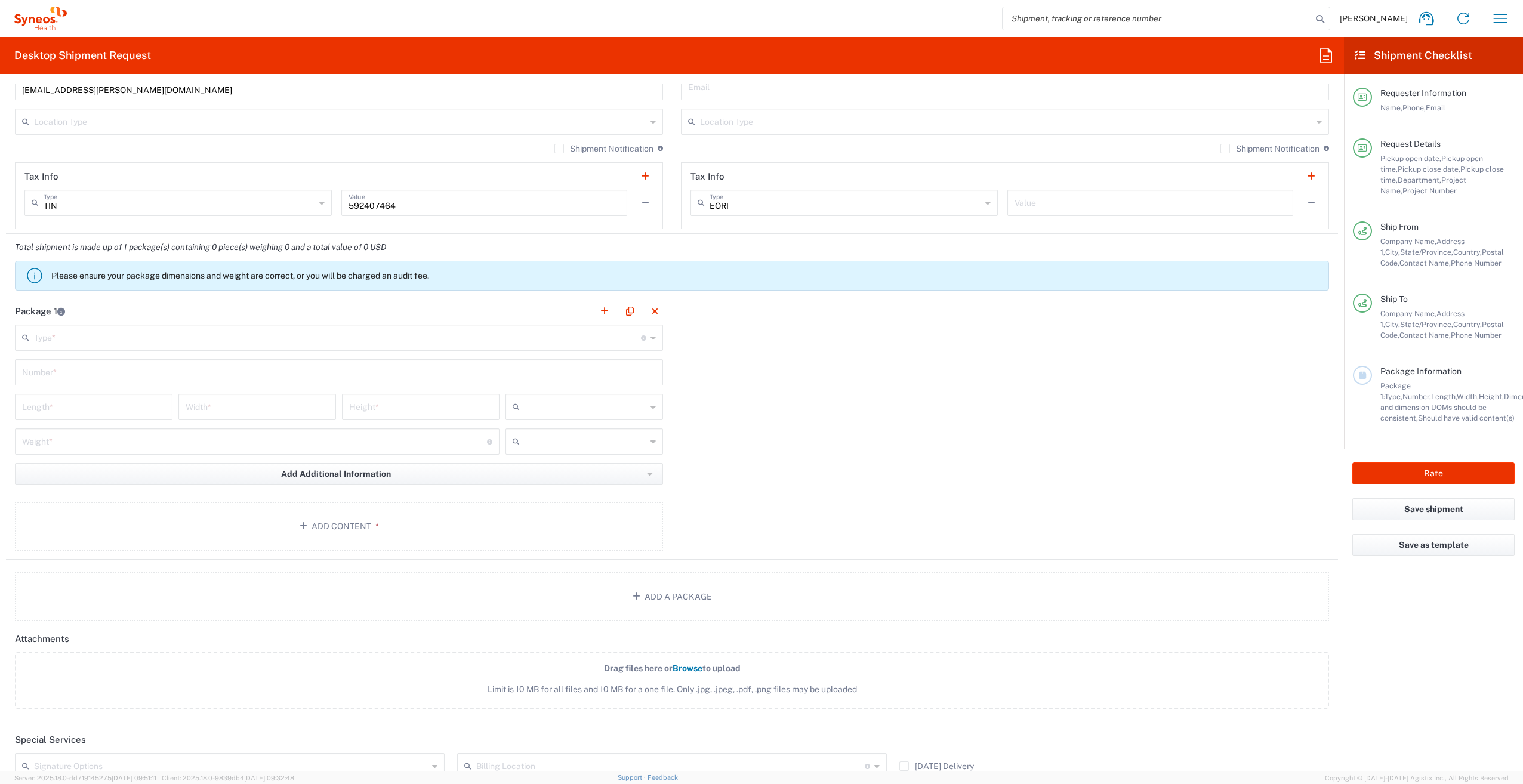
type input "Albemarle"
click at [322, 339] on input "text" at bounding box center [337, 336] width 607 height 21
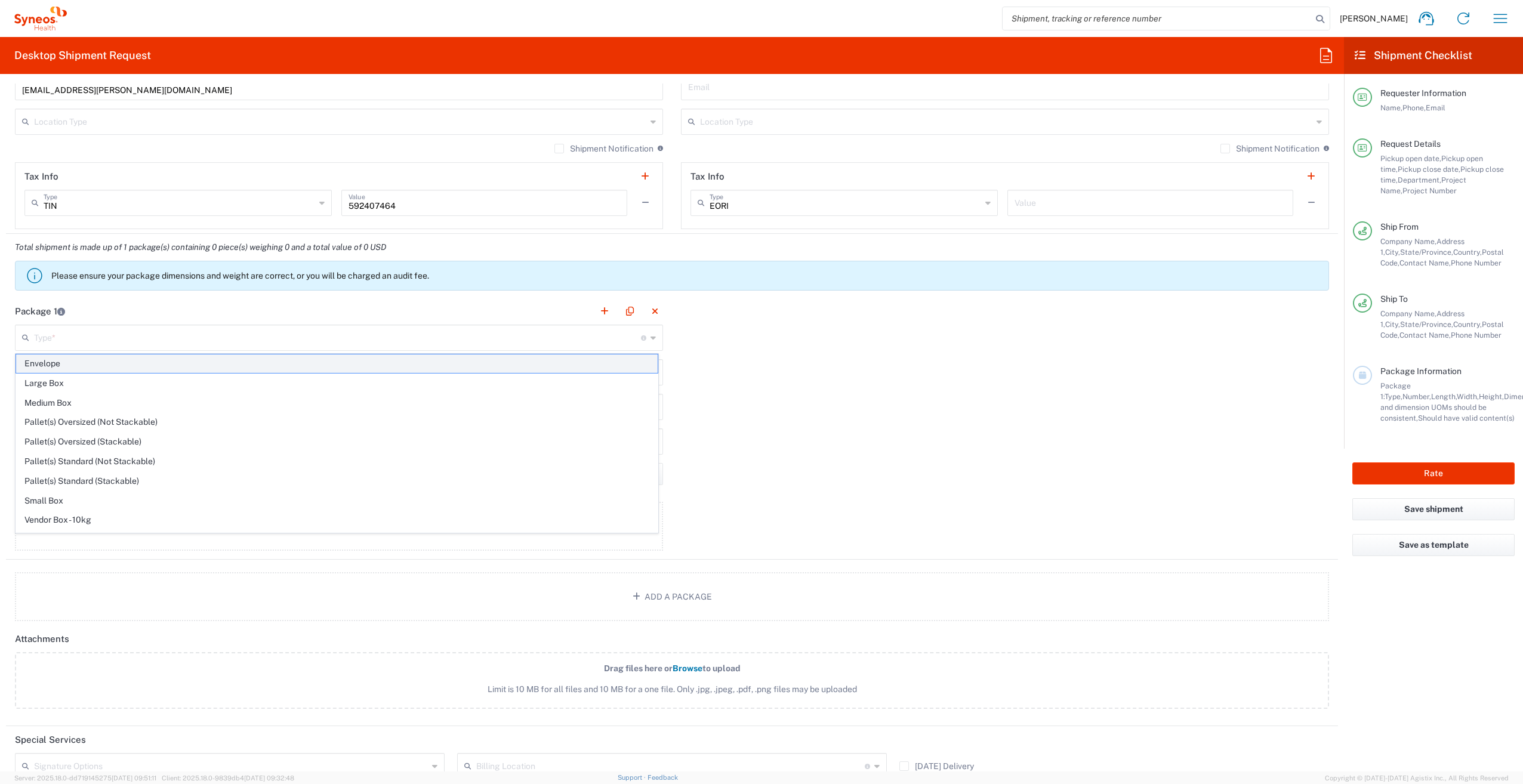
click at [264, 368] on span "Envelope" at bounding box center [337, 363] width 642 height 18
type input "Envelope"
type input "1"
type input "9.5"
type input "12.5"
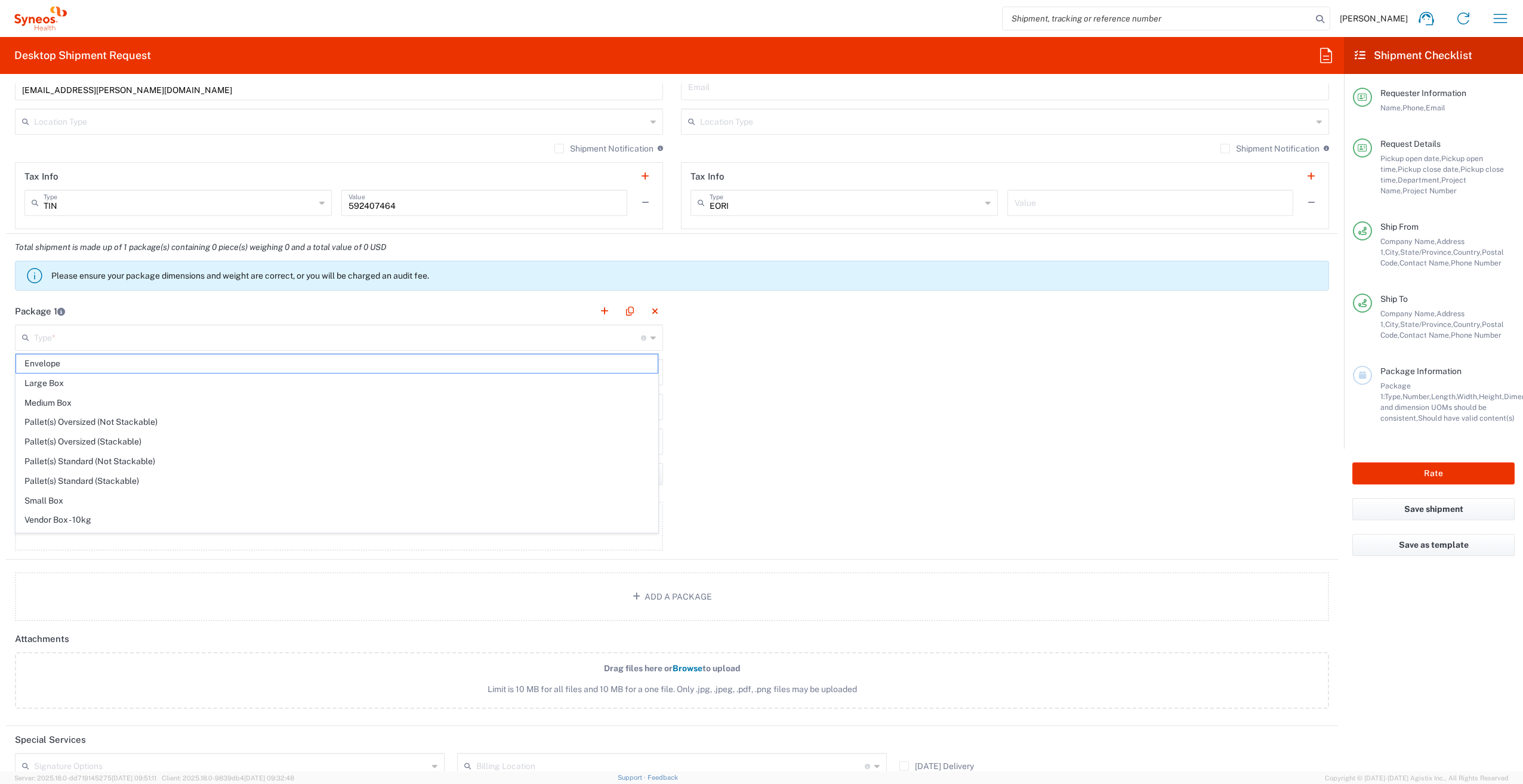
type input "0.25"
type input "in"
type input "0.45"
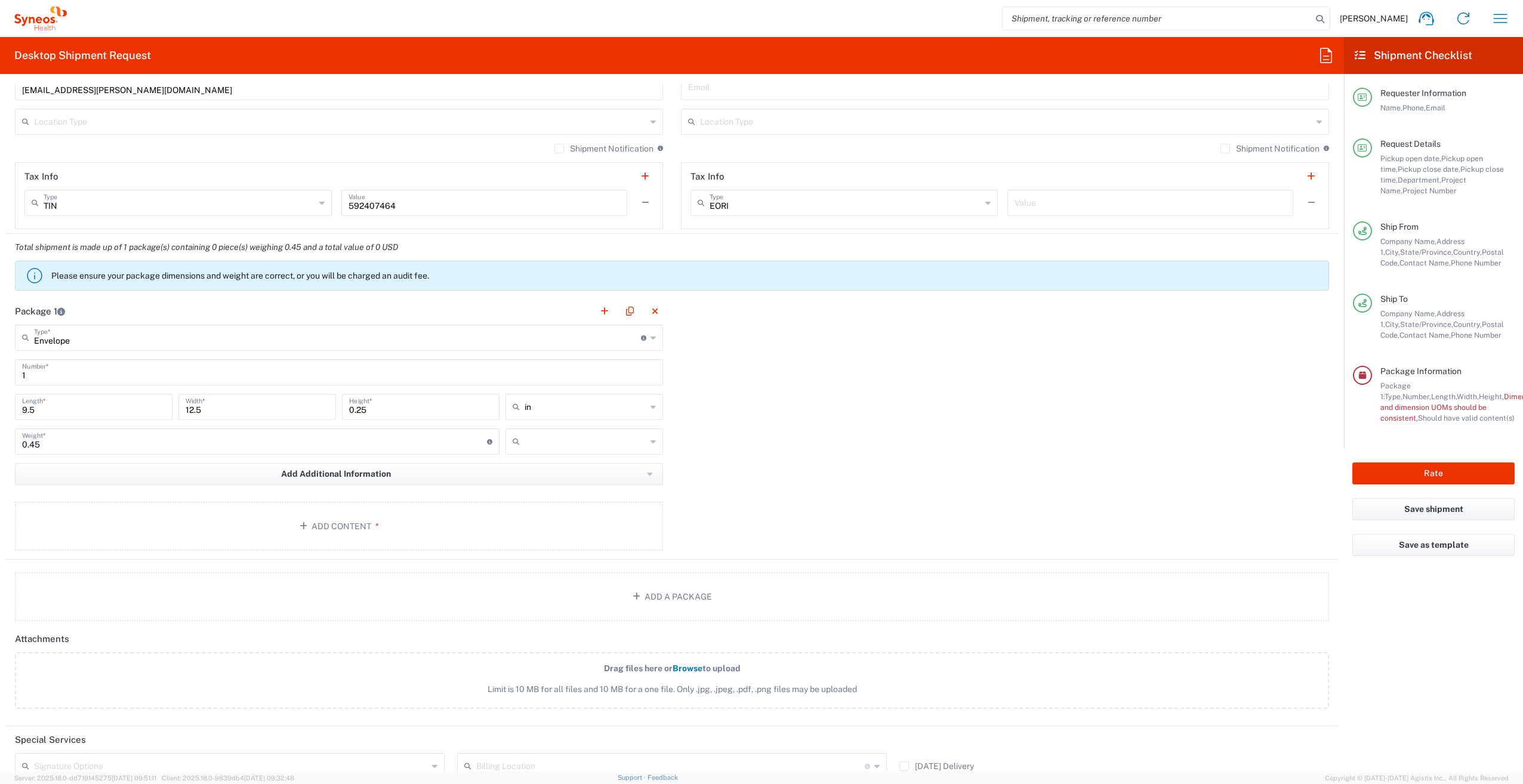
click at [580, 444] on input "text" at bounding box center [585, 441] width 122 height 19
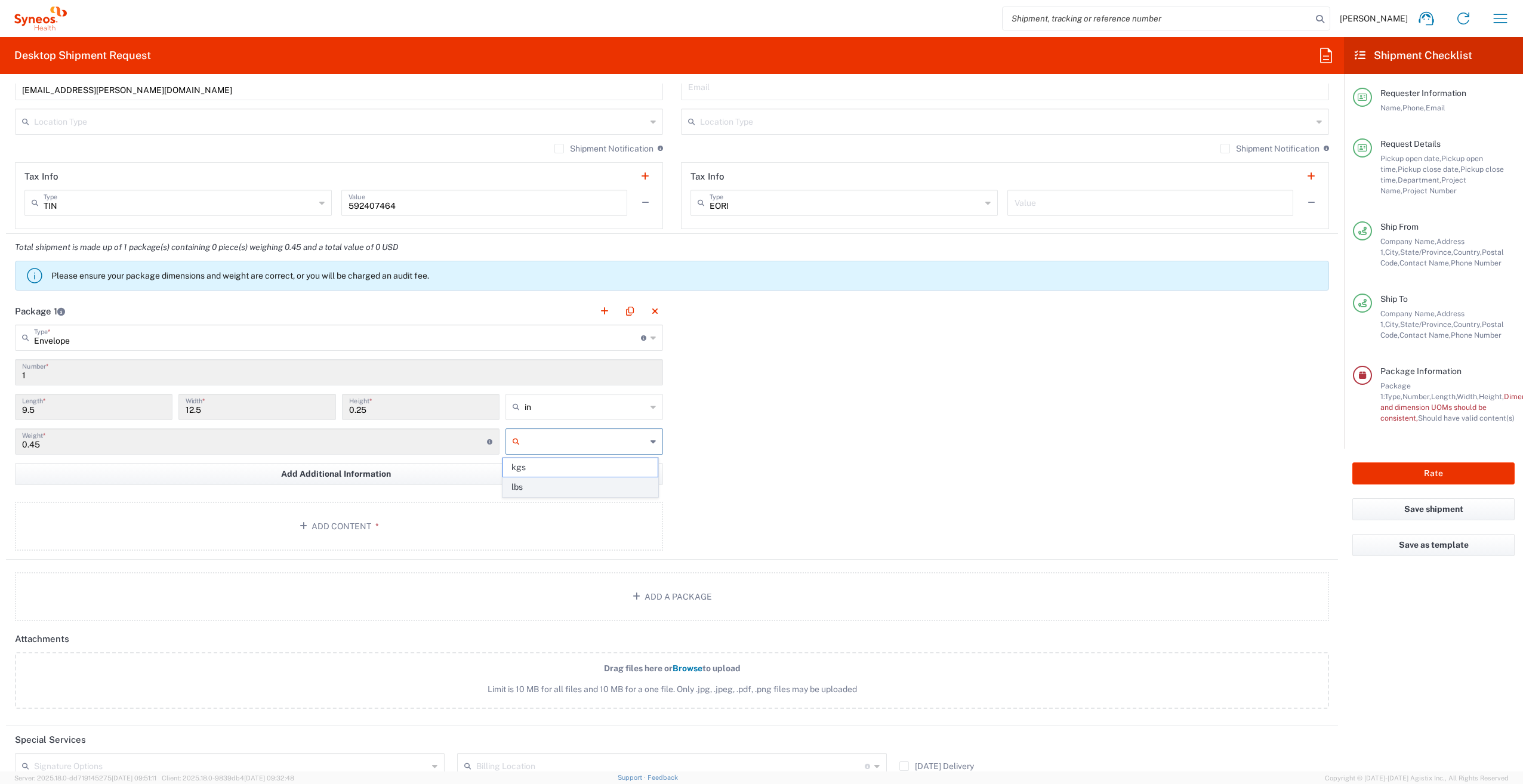
click at [575, 488] on span "lbs" at bounding box center [580, 487] width 154 height 18
type input "lbs"
click at [365, 530] on button "Add Content *" at bounding box center [339, 526] width 648 height 49
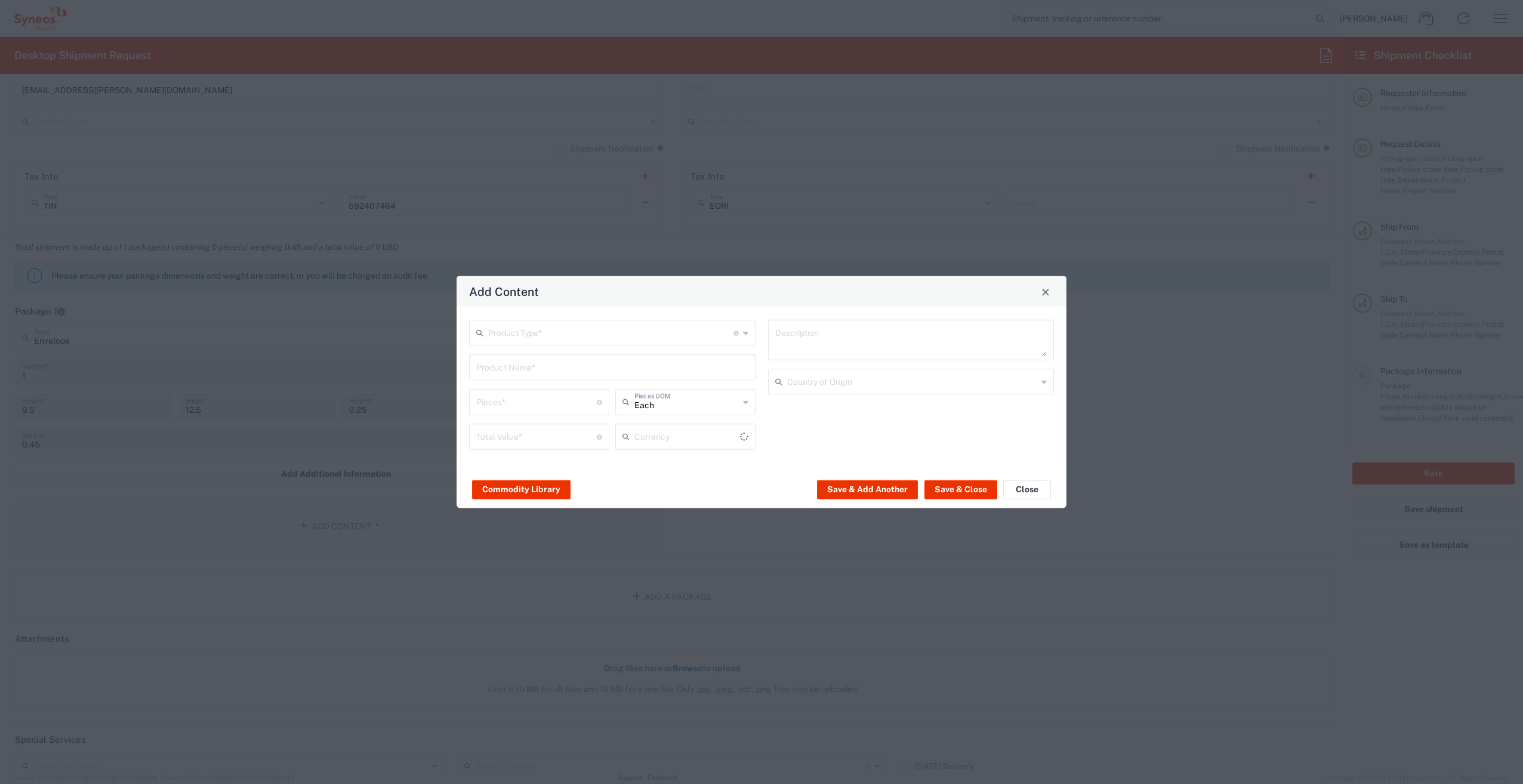
type input "US Dollar"
drag, startPoint x: 575, startPoint y: 324, endPoint x: 575, endPoint y: 332, distance: 8.0
click at [575, 325] on input "text" at bounding box center [610, 332] width 245 height 21
click at [558, 355] on span "Documents" at bounding box center [612, 358] width 284 height 18
type input "Documents"
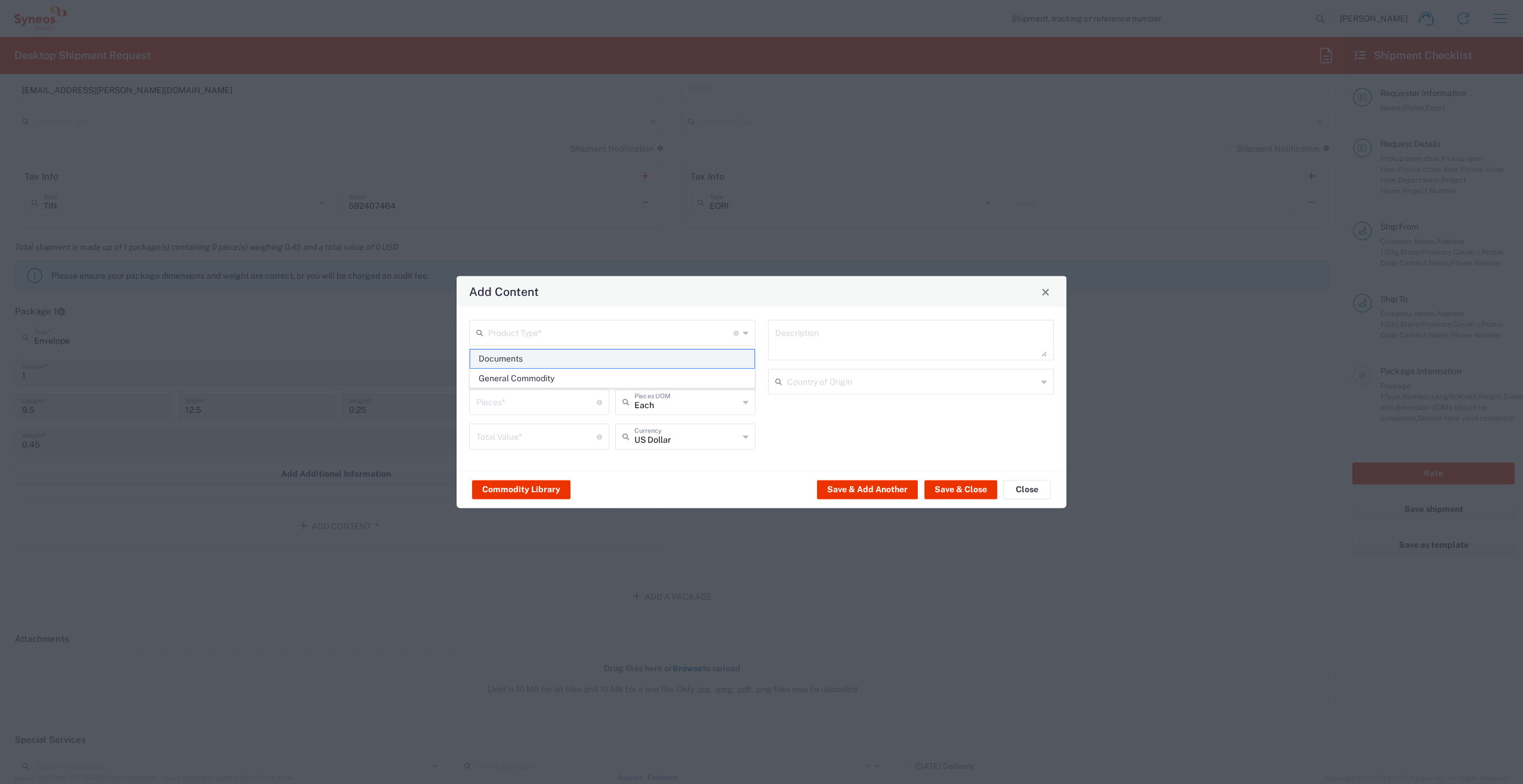
type input "Documents"
type input "1"
type textarea "Documents"
click at [553, 405] on input "1" at bounding box center [537, 401] width 121 height 21
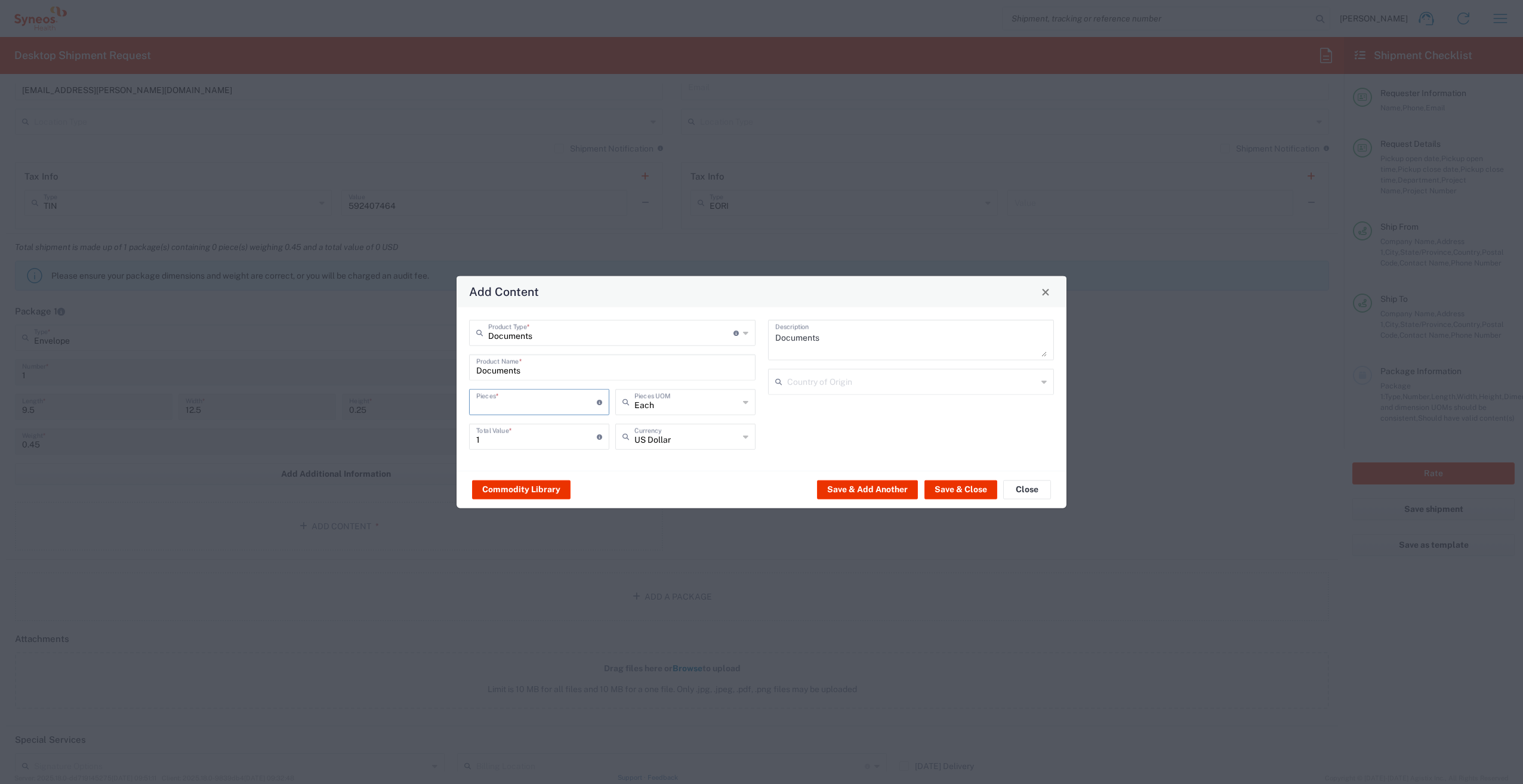
type input "2"
type input "22"
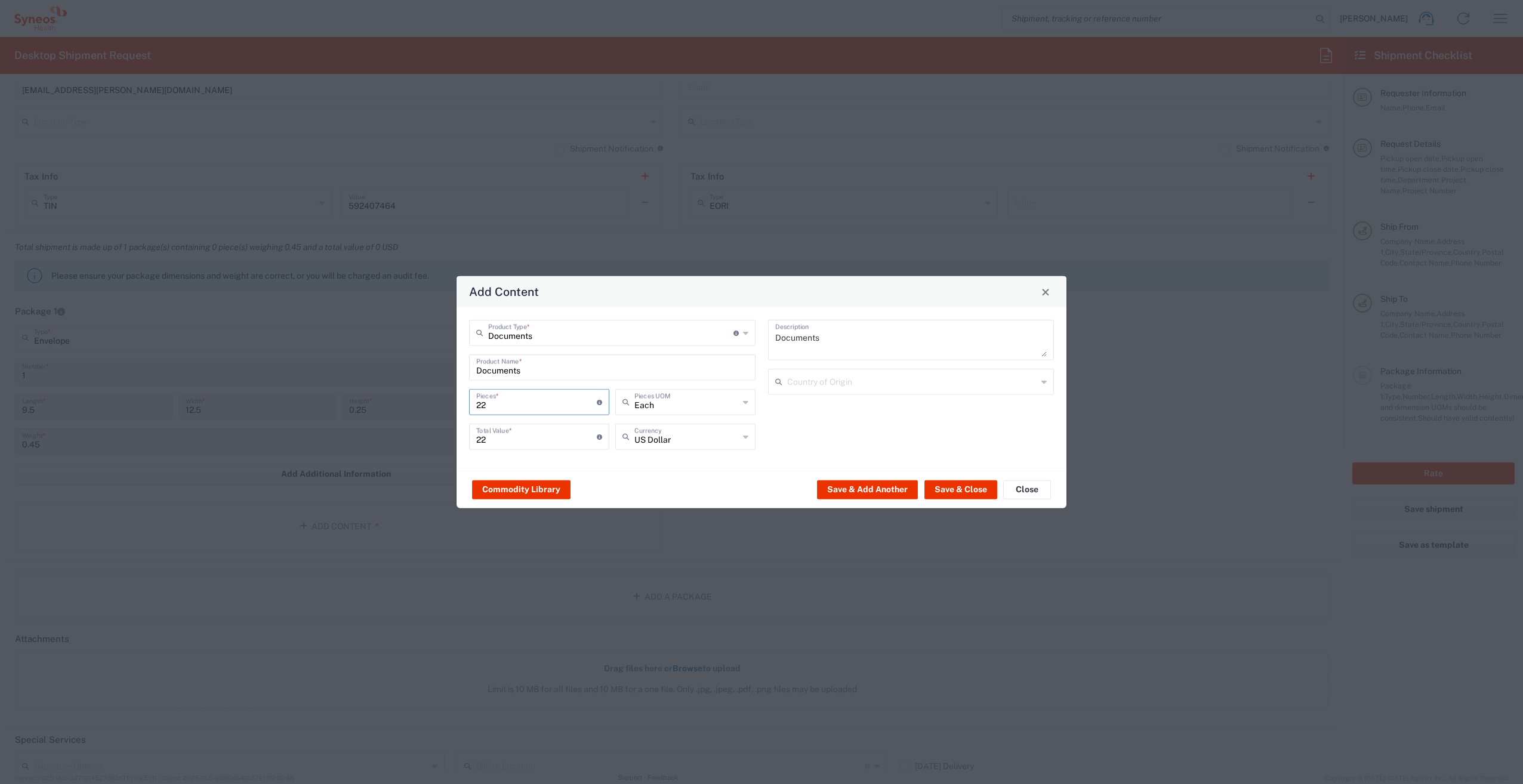
click at [536, 434] on input "22" at bounding box center [537, 435] width 121 height 21
type input "2"
type input "1"
click at [966, 493] on button "Save & Close" at bounding box center [960, 489] width 73 height 19
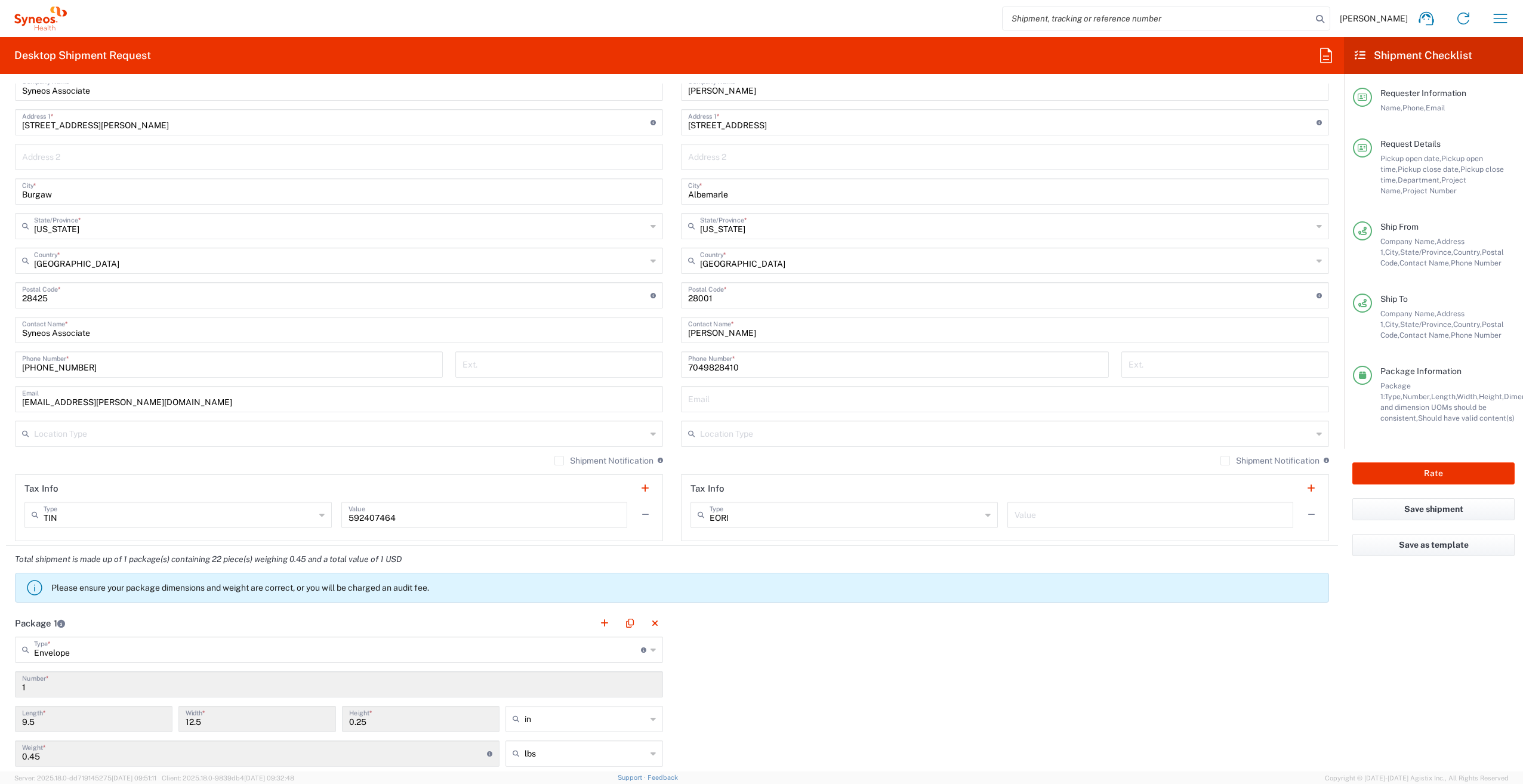
scroll to position [358, 0]
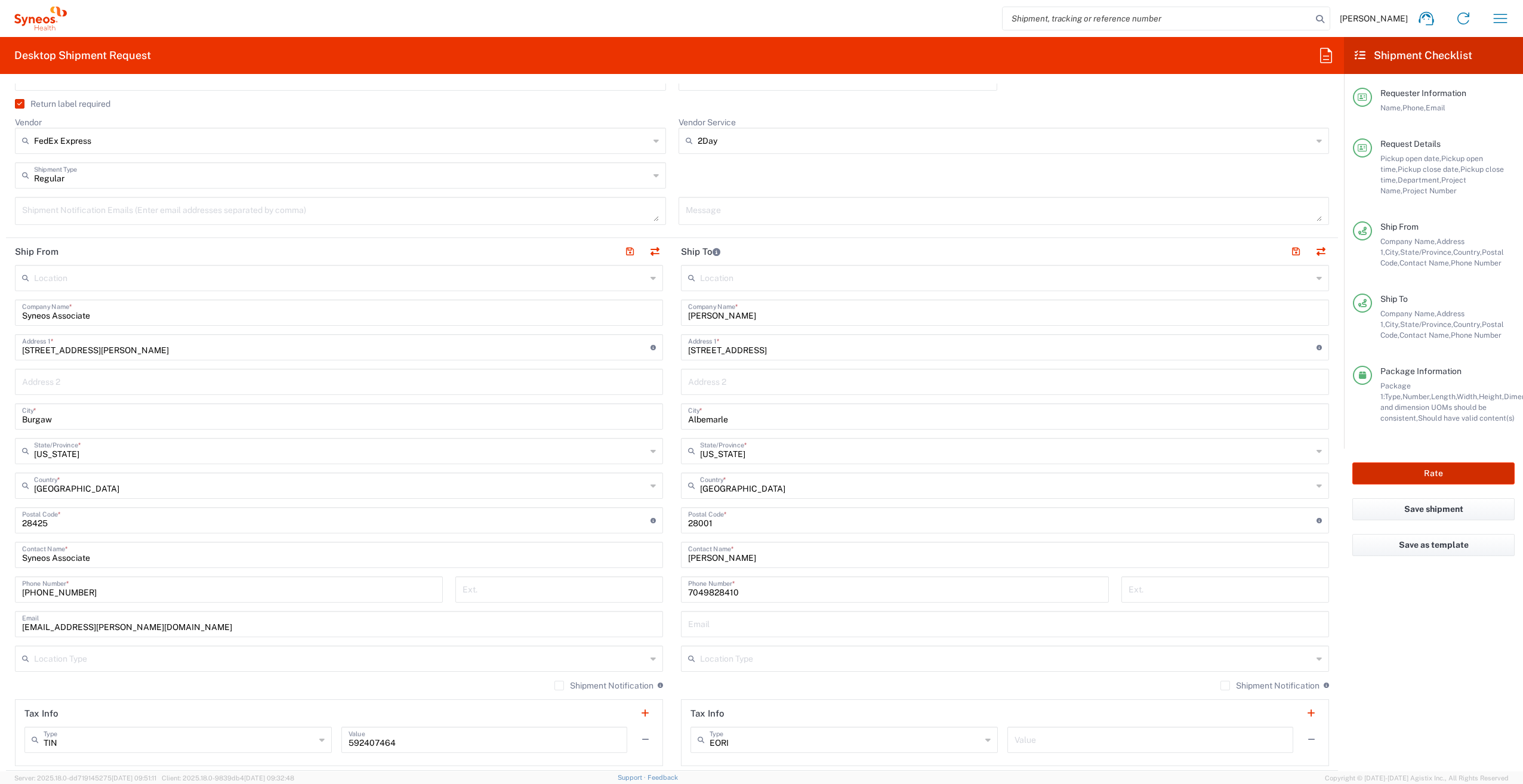
click at [1384, 464] on button "Rate" at bounding box center [1434, 474] width 162 height 22
type input "7054655"
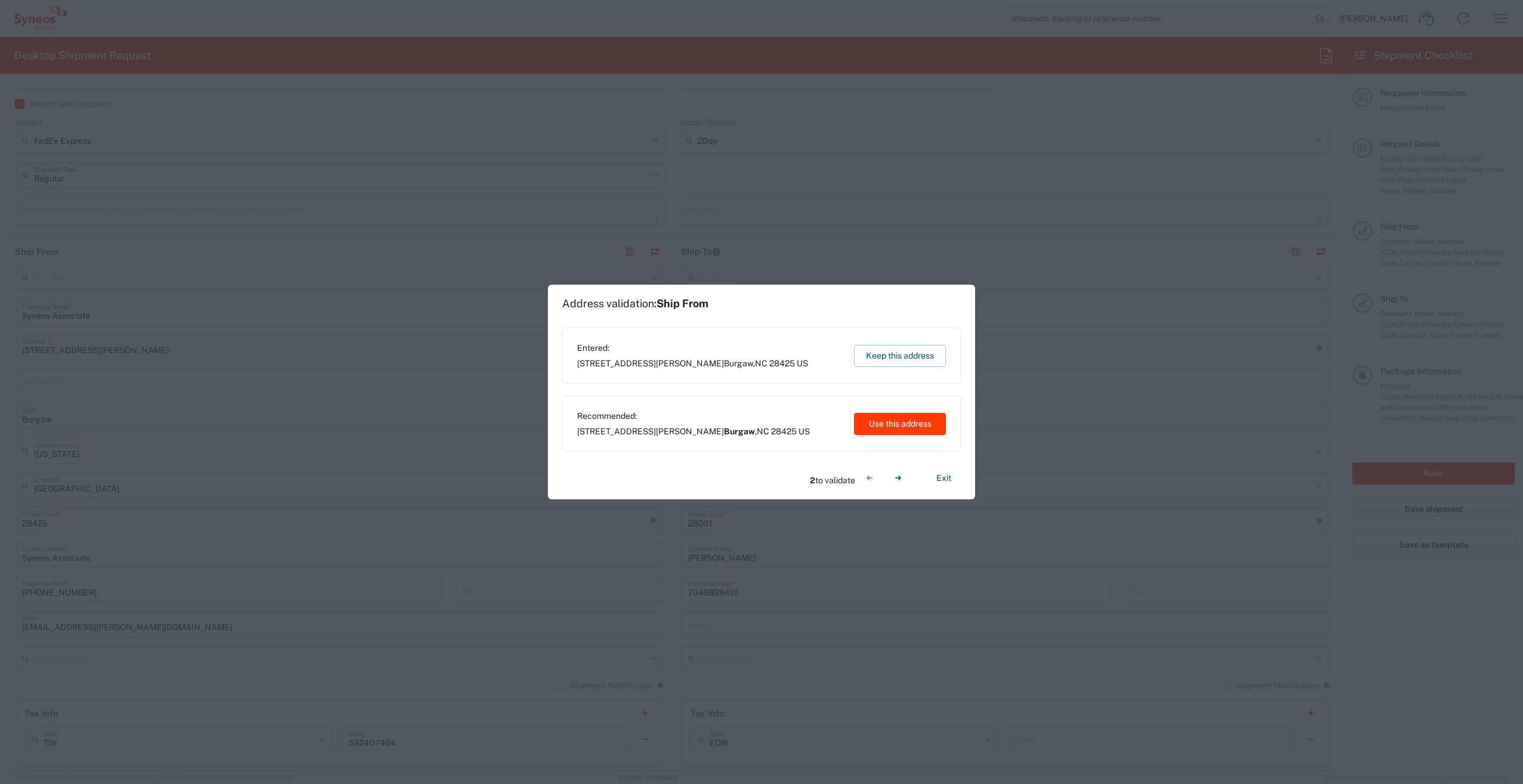
click at [905, 424] on button "Use this address" at bounding box center [900, 424] width 92 height 22
click at [900, 421] on button "Use this address" at bounding box center [900, 424] width 92 height 22
type input "Burgaw"
type input "Albemarle"
type input "North Carolina"
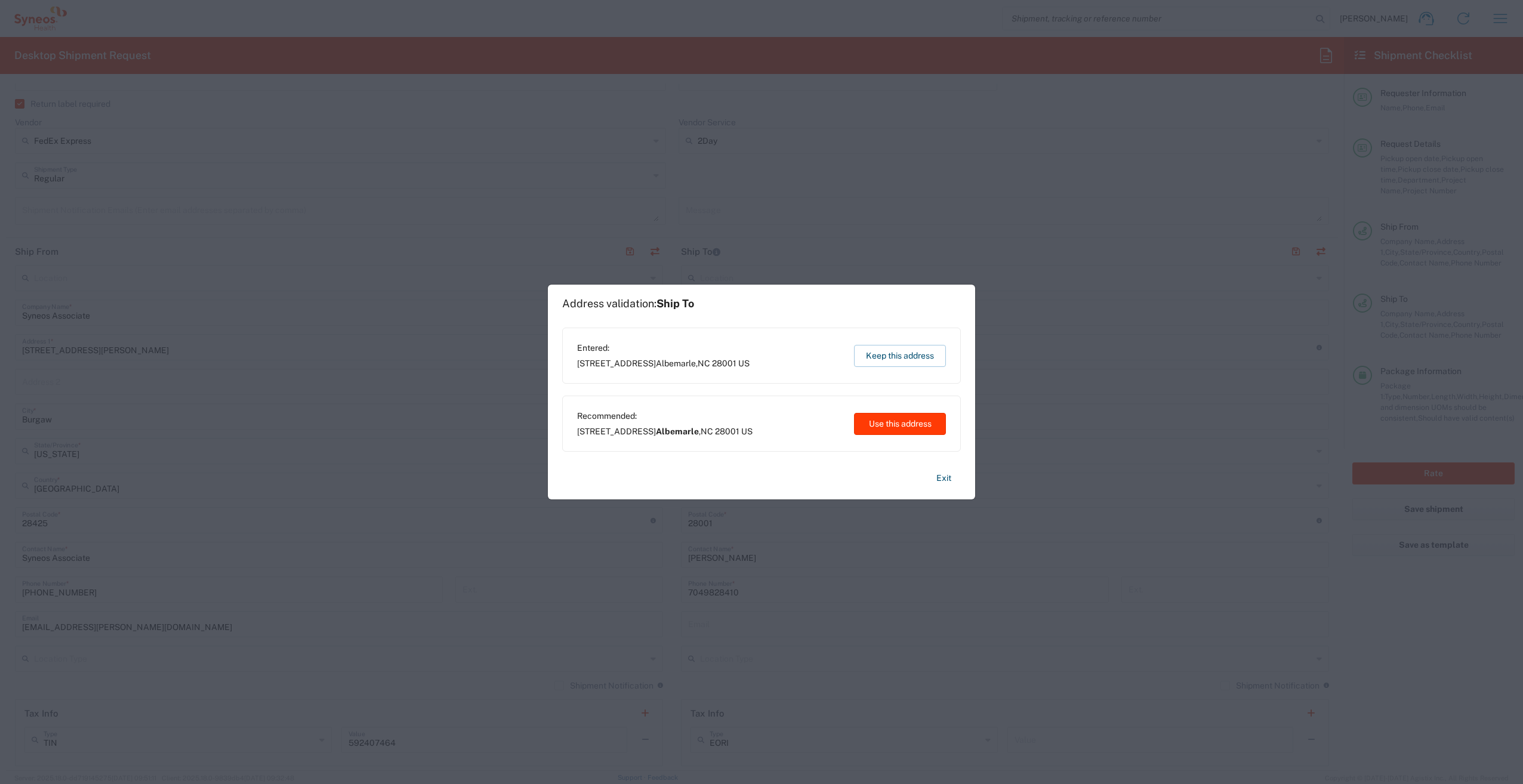
type input "United States"
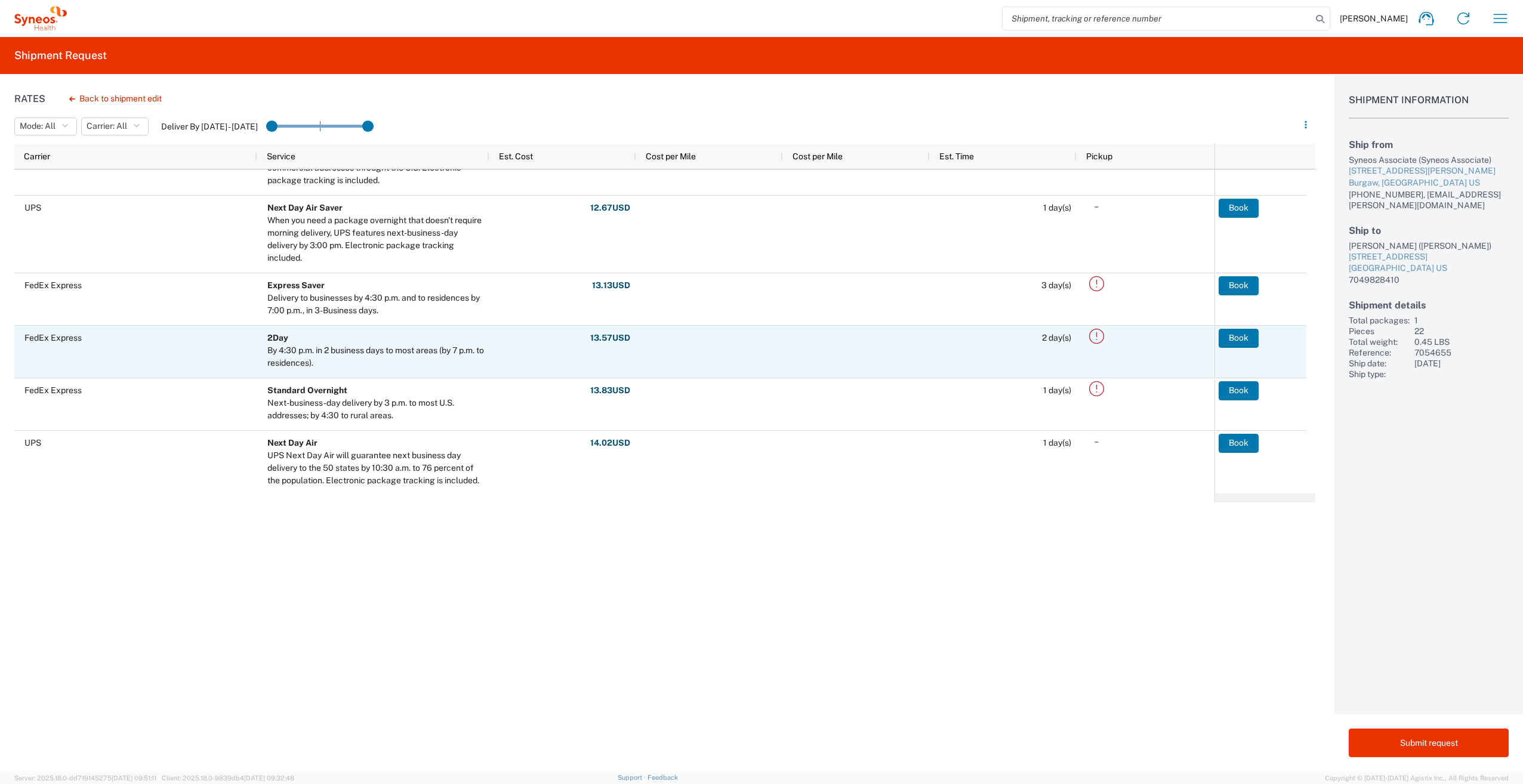
scroll to position [119, 0]
click at [1245, 336] on button "Book" at bounding box center [1239, 335] width 40 height 19
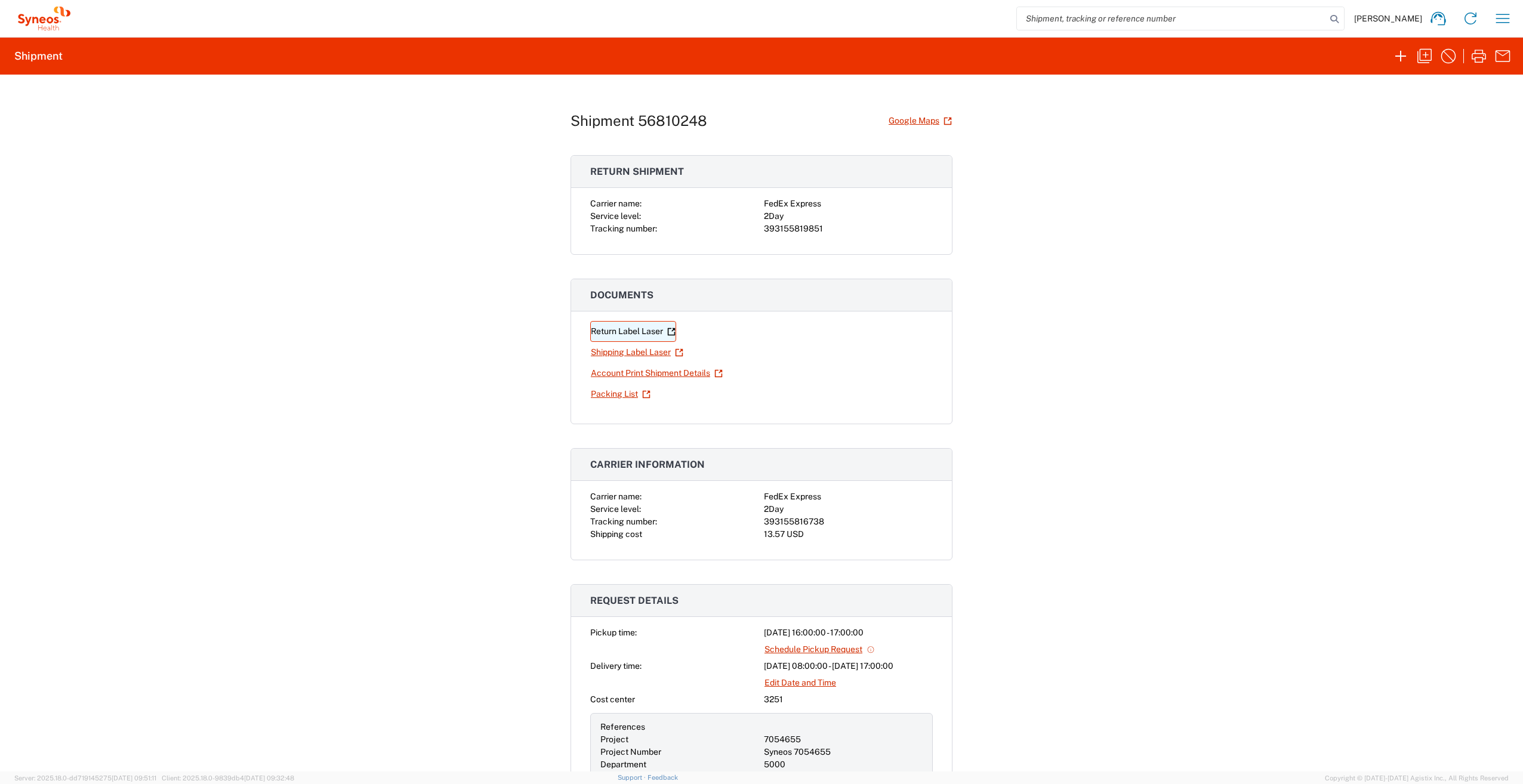
click at [633, 332] on link "Return Label Laser" at bounding box center [634, 331] width 86 height 21
click at [623, 353] on link "Shipping Label Laser" at bounding box center [637, 352] width 94 height 21
